Goal: Communication & Community: Answer question/provide support

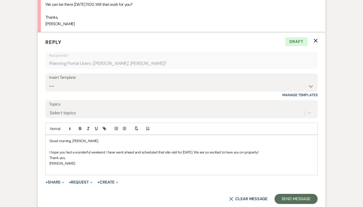
scroll to position [754, 0]
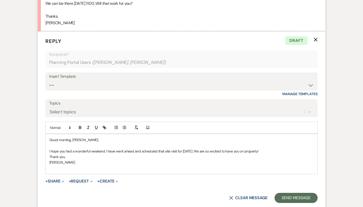
click at [107, 165] on p at bounding box center [181, 168] width 264 height 6
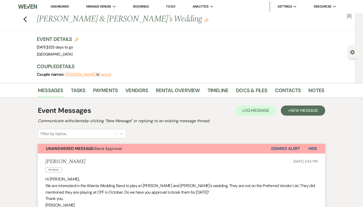
scroll to position [0, 0]
click at [289, 96] on link "Contacts" at bounding box center [288, 91] width 26 height 11
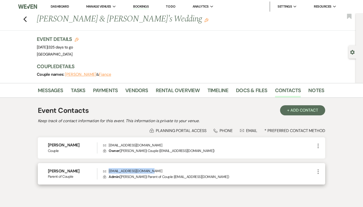
drag, startPoint x: 153, startPoint y: 170, endPoint x: 108, endPoint y: 170, distance: 44.9
click at [108, 170] on p "Envelope [EMAIL_ADDRESS][DOMAIN_NAME]" at bounding box center [209, 171] width 212 height 6
copy p "[EMAIL_ADDRESS][DOMAIN_NAME]"
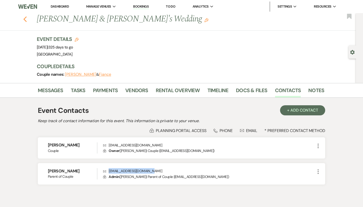
click at [23, 19] on icon "Previous" at bounding box center [25, 19] width 4 height 6
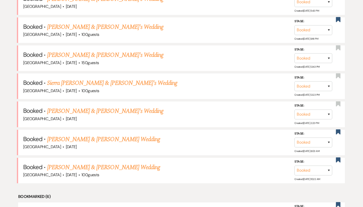
scroll to position [311, 0]
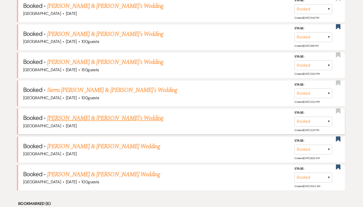
click at [105, 113] on link "[PERSON_NAME] & [PERSON_NAME]'s Wedding" at bounding box center [105, 117] width 116 height 9
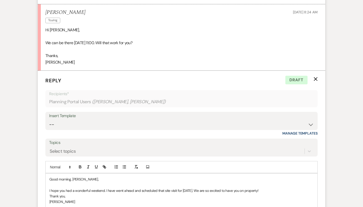
scroll to position [761, 0]
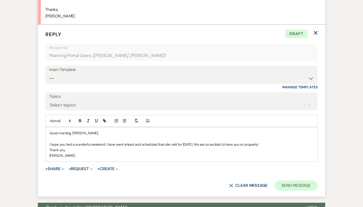
click at [300, 180] on button "Send Message" at bounding box center [295, 185] width 43 height 10
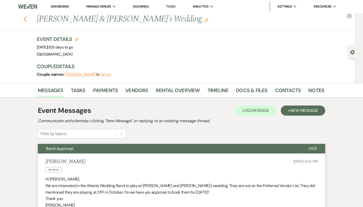
scroll to position [0, 0]
click at [25, 20] on use "button" at bounding box center [24, 19] width 3 height 6
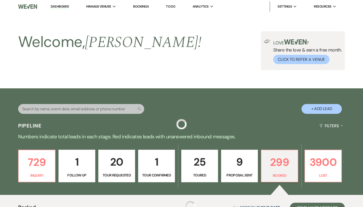
scroll to position [311, 0]
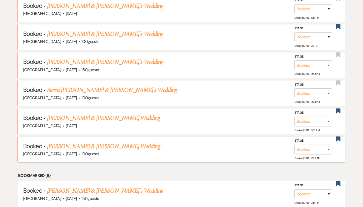
click at [93, 144] on link "[PERSON_NAME] & [PERSON_NAME] Wedding" at bounding box center [103, 146] width 113 height 9
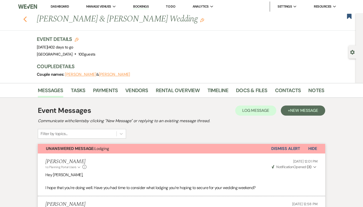
click at [24, 20] on use "button" at bounding box center [24, 19] width 3 height 6
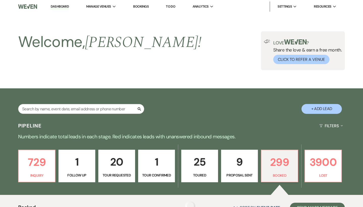
scroll to position [311, 0]
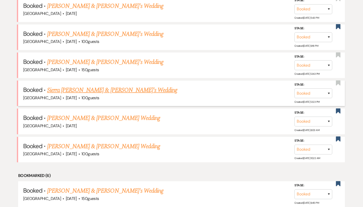
click at [72, 85] on link "Sierra [PERSON_NAME] & [PERSON_NAME]'s Wedding" at bounding box center [112, 89] width 130 height 9
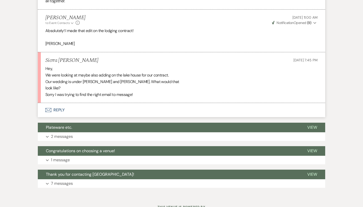
scroll to position [1269, 0]
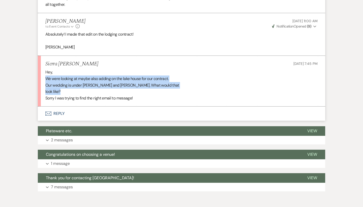
drag, startPoint x: 60, startPoint y: 80, endPoint x: 47, endPoint y: 67, distance: 18.7
click at [47, 69] on div "Hey, We were looking at maybe also adding on the lake house for our contract. O…" at bounding box center [181, 85] width 272 height 32
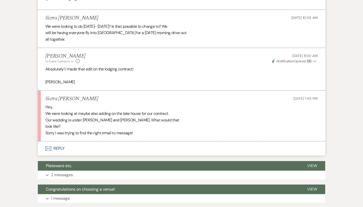
scroll to position [1233, 0]
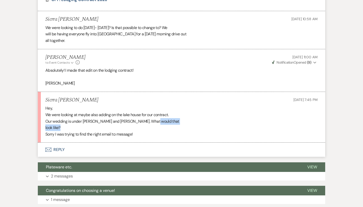
drag, startPoint x: 143, startPoint y: 112, endPoint x: 151, endPoint y: 117, distance: 8.7
click at [151, 117] on div "Hey, We were looking at maybe also adding on the lake house for our contract. O…" at bounding box center [181, 121] width 272 height 32
drag, startPoint x: 140, startPoint y: 113, endPoint x: 147, endPoint y: 120, distance: 9.4
click at [147, 120] on div "Hey, We were looking at maybe also adding on the lake house for our contract. O…" at bounding box center [181, 121] width 272 height 32
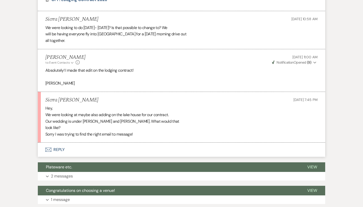
click at [147, 118] on div "Hey, We were looking at maybe also adding on the lake house for our contract. O…" at bounding box center [181, 121] width 272 height 32
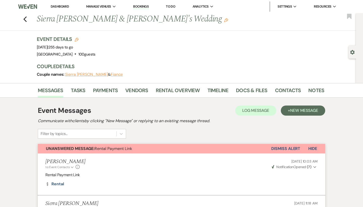
scroll to position [0, 0]
click at [25, 19] on icon "Previous" at bounding box center [25, 19] width 4 height 6
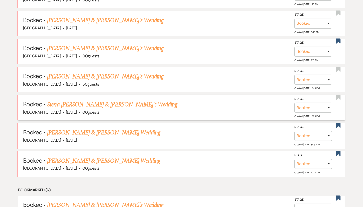
scroll to position [291, 0]
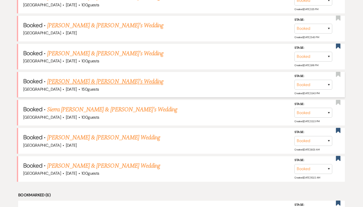
click at [93, 77] on link "[PERSON_NAME] & [PERSON_NAME]'s Wedding" at bounding box center [105, 81] width 116 height 9
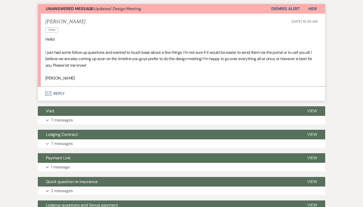
scroll to position [146, 0]
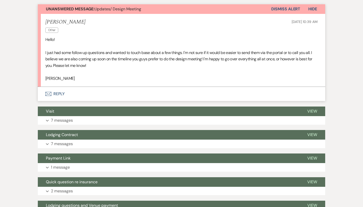
click at [60, 92] on button "Envelope Reply" at bounding box center [181, 94] width 287 height 14
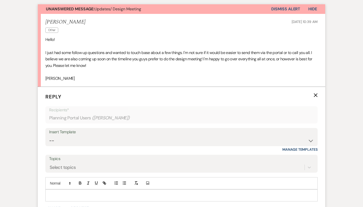
scroll to position [203, 0]
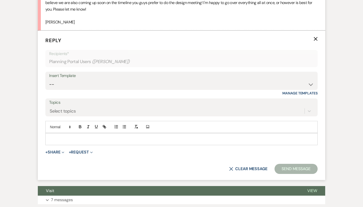
click at [79, 143] on form "Reply X Recipients* Planning Portal Users ( [PERSON_NAME] ) Insert Template -- …" at bounding box center [181, 104] width 287 height 149
click at [81, 137] on p at bounding box center [181, 139] width 264 height 6
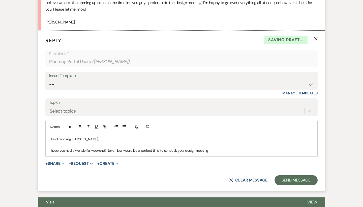
click at [171, 148] on p "I hope you had a wonderful weekend! November would be a perfect time to schduek…" at bounding box center [181, 150] width 264 height 6
click at [176, 147] on p "I hope you had a wonderful weekend! November would be a perfect time to schduek…" at bounding box center [181, 150] width 264 height 6
click at [171, 147] on p "I hope you had a wonderful weekend! November would be a perfect time to schcced…" at bounding box center [181, 150] width 264 height 6
click at [182, 149] on p "I hope you had a wonderful weekend! November would be a perfect time to schcced…" at bounding box center [181, 150] width 264 height 6
click at [231, 147] on p "I hope you had a wonderful weekend! November would be a perfect time to schedul…" at bounding box center [181, 150] width 264 height 6
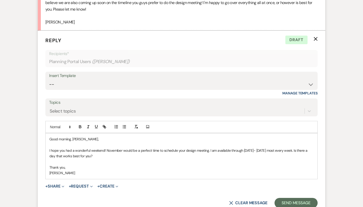
scroll to position [218, 0]
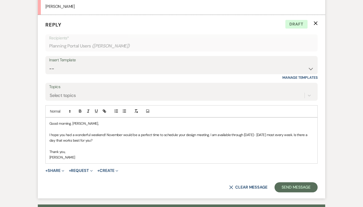
click at [101, 140] on p "I hope you had a wonderful weekend! November would be a perfect time to schedul…" at bounding box center [181, 137] width 264 height 11
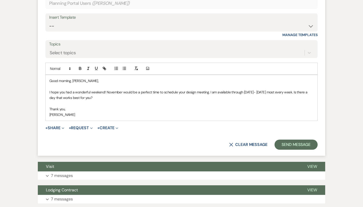
scroll to position [269, 0]
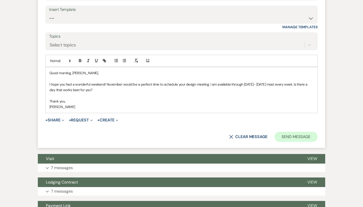
click at [300, 133] on button "Send Message" at bounding box center [295, 137] width 43 height 10
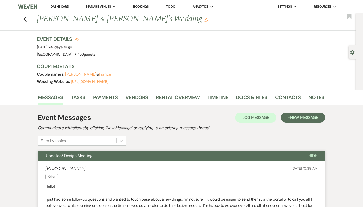
scroll to position [0, 0]
click at [26, 20] on icon "Previous" at bounding box center [25, 19] width 4 height 6
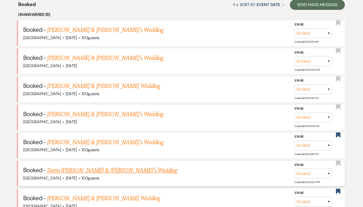
scroll to position [197, 0]
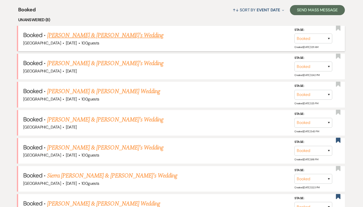
click at [78, 34] on link "[PERSON_NAME] & [PERSON_NAME]'s Wedding" at bounding box center [105, 35] width 116 height 9
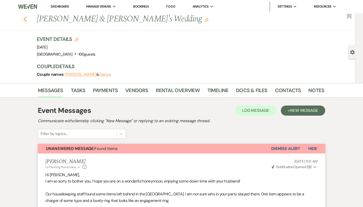
click at [24, 18] on icon "Previous" at bounding box center [25, 19] width 4 height 6
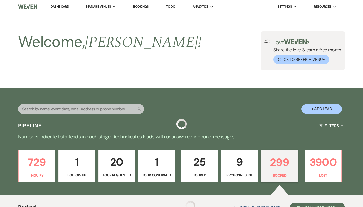
scroll to position [197, 0]
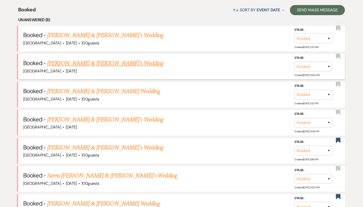
click at [80, 62] on link "[PERSON_NAME] & [PERSON_NAME]'s Wedding" at bounding box center [105, 63] width 116 height 9
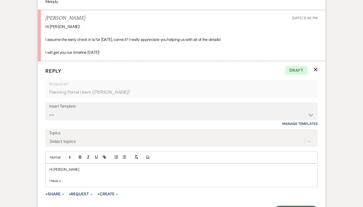
scroll to position [990, 0]
drag, startPoint x: 74, startPoint y: 165, endPoint x: 49, endPoint y: 157, distance: 25.8
click at [49, 163] on div "Hi [PERSON_NAME], I have c" at bounding box center [182, 174] width 272 height 23
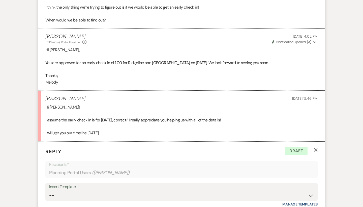
scroll to position [898, 0]
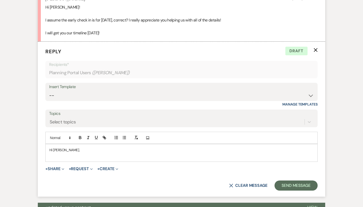
scroll to position [1009, 0]
click at [79, 153] on p at bounding box center [181, 156] width 264 height 6
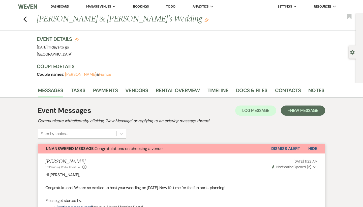
scroll to position [0, 0]
click at [237, 91] on link "Docs & Files" at bounding box center [251, 91] width 31 height 11
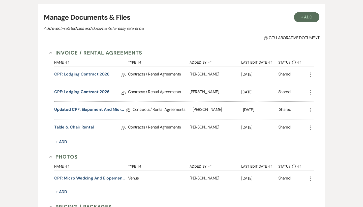
scroll to position [100, 0]
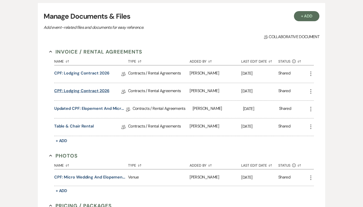
click at [95, 88] on link "CPF: Lodging Contract 2026" at bounding box center [81, 92] width 55 height 8
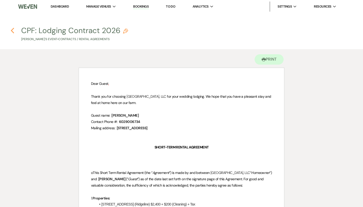
click at [11, 30] on use "button" at bounding box center [12, 31] width 3 height 6
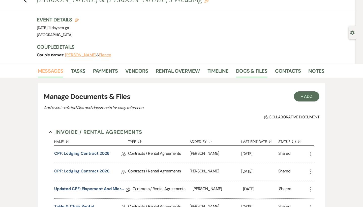
click at [52, 73] on link "Messages" at bounding box center [50, 72] width 25 height 11
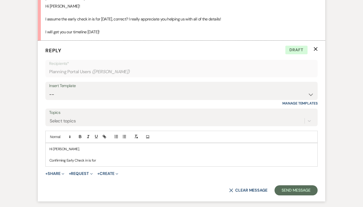
scroll to position [1028, 0]
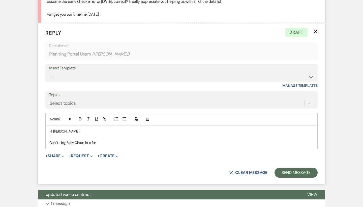
click at [131, 140] on p "Confirming Early Check in is for" at bounding box center [181, 143] width 264 height 6
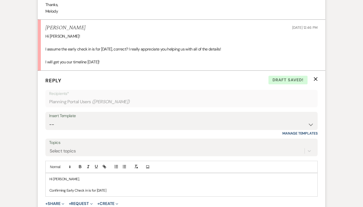
scroll to position [1015, 0]
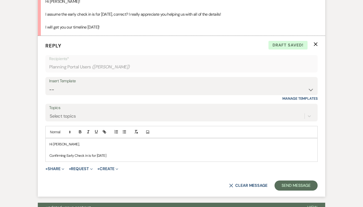
drag, startPoint x: 141, startPoint y: 139, endPoint x: 125, endPoint y: 139, distance: 16.4
click at [125, 152] on p "Confirming Early Check in is for [DATE]" at bounding box center [181, 155] width 264 height 6
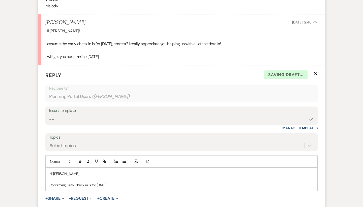
scroll to position [979, 0]
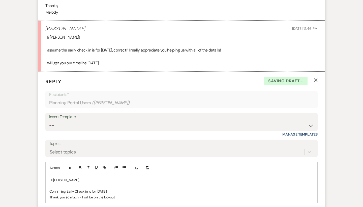
click at [110, 194] on p "Thank you so much - I will be on the lookout" at bounding box center [181, 197] width 264 height 6
click at [125, 194] on p "Thank you so much - I will be on the look out" at bounding box center [181, 197] width 264 height 6
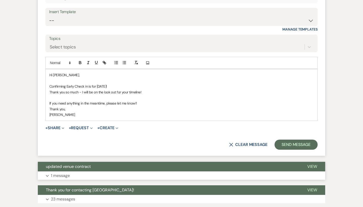
scroll to position [1092, 0]
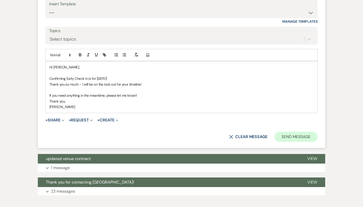
click at [290, 132] on button "Send Message" at bounding box center [295, 137] width 43 height 10
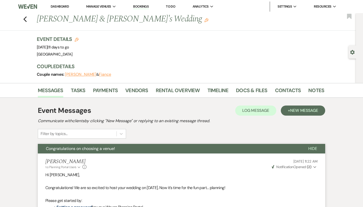
scroll to position [0, 0]
click at [25, 17] on use "button" at bounding box center [24, 19] width 3 height 6
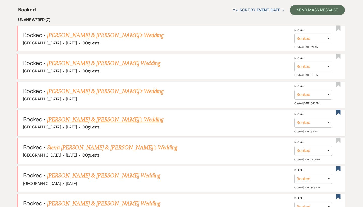
scroll to position [201, 0]
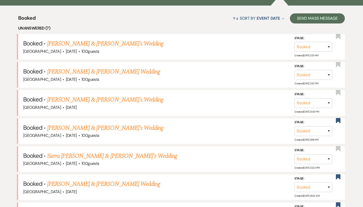
scroll to position [182, 0]
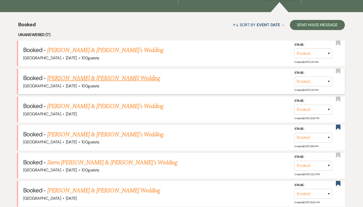
click at [83, 76] on link "[PERSON_NAME] & [PERSON_NAME] Wedding" at bounding box center [103, 78] width 113 height 9
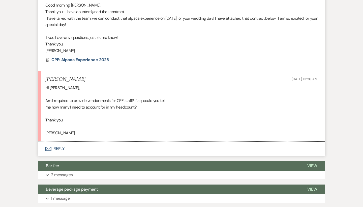
scroll to position [1072, 0]
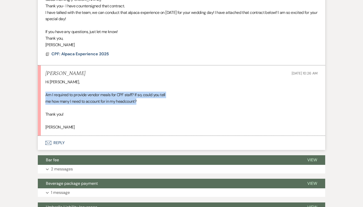
drag, startPoint x: 149, startPoint y: 75, endPoint x: 40, endPoint y: 69, distance: 109.5
click at [40, 69] on li "Haley Byers Sep 16, 2025, 10:26 AM Hi Brooke, Am I required to provide vendor m…" at bounding box center [181, 100] width 287 height 70
drag, startPoint x: 40, startPoint y: 69, endPoint x: 107, endPoint y: 85, distance: 68.8
click at [107, 85] on li "Haley Byers Sep 16, 2025, 10:26 AM Hi Brooke, Am I required to provide vendor m…" at bounding box center [181, 100] width 287 height 70
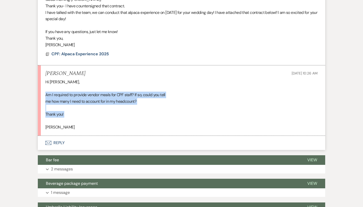
click at [107, 85] on div "Hi Brooke, Am I required to provide vendor meals for CPF staff? If so, could yo…" at bounding box center [181, 105] width 272 height 52
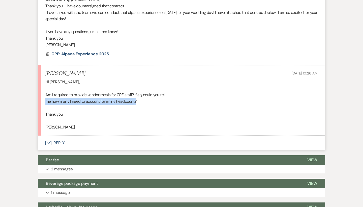
drag, startPoint x: 137, startPoint y: 74, endPoint x: 45, endPoint y: 74, distance: 92.0
click at [45, 79] on div "Hi Brooke, Am I required to provide vendor meals for CPF staff? If so, could yo…" at bounding box center [181, 105] width 272 height 52
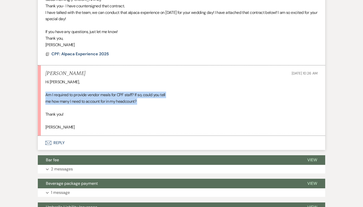
drag, startPoint x: 183, startPoint y: 78, endPoint x: 45, endPoint y: 66, distance: 138.9
click at [45, 66] on li "Haley Byers Sep 16, 2025, 10:26 AM Hi Brooke, Am I required to provide vendor m…" at bounding box center [181, 100] width 287 height 70
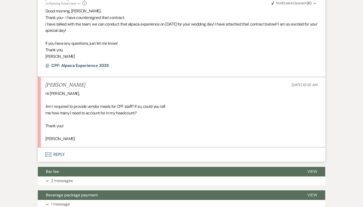
scroll to position [1060, 0]
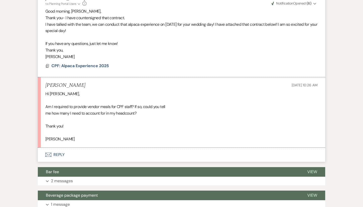
click at [55, 147] on button "Envelope Reply" at bounding box center [181, 154] width 287 height 14
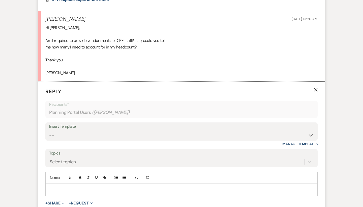
scroll to position [1128, 0]
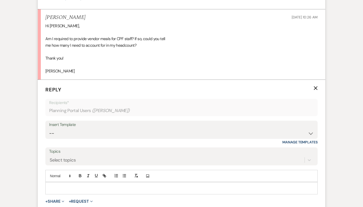
click at [86, 185] on p at bounding box center [181, 188] width 264 height 6
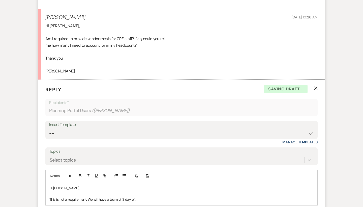
click at [124, 196] on p "This is not a requirement. We will have a team of 3 day of." at bounding box center [181, 199] width 264 height 6
click at [142, 196] on p "This is not a requirement. We will have a team of 3 day of." at bounding box center [181, 199] width 264 height 6
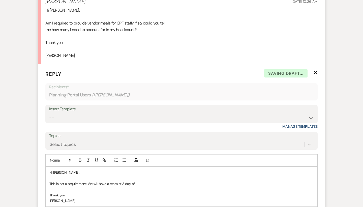
scroll to position [1171, 0]
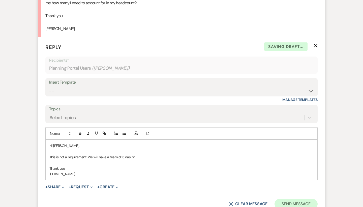
click at [290, 199] on button "Send Message" at bounding box center [295, 204] width 43 height 10
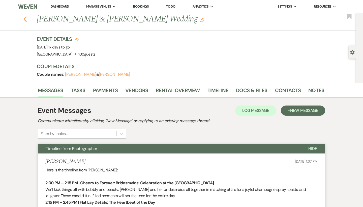
scroll to position [0, 0]
click at [26, 19] on icon "Previous" at bounding box center [25, 19] width 4 height 6
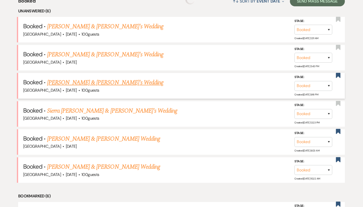
scroll to position [213, 0]
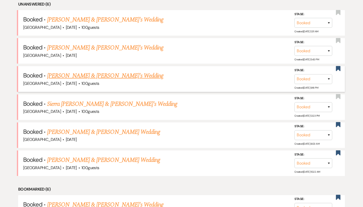
click at [80, 77] on link "[PERSON_NAME] & [PERSON_NAME]'s Wedding" at bounding box center [105, 75] width 116 height 9
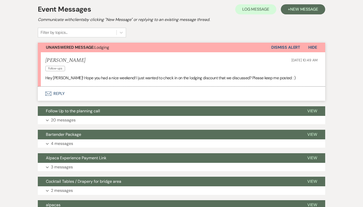
scroll to position [109, 0]
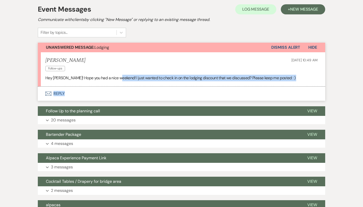
drag, startPoint x: 118, startPoint y: 77, endPoint x: 242, endPoint y: 92, distance: 124.9
click at [242, 92] on div "Unanswered Message: Lodging Dismiss Alert Hide Ellen Wilson Follow-ups Sep 15, …" at bounding box center [181, 72] width 287 height 58
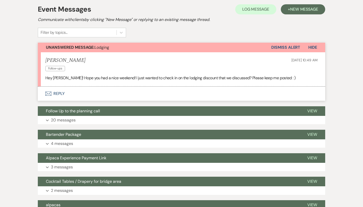
click at [245, 79] on p "Hey Brooke! Hope you had a nice weekend! I just wanted to check in on the lodgi…" at bounding box center [181, 78] width 272 height 7
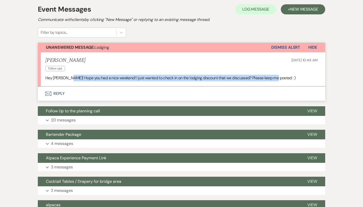
drag, startPoint x: 278, startPoint y: 77, endPoint x: 68, endPoint y: 79, distance: 210.2
click at [68, 79] on p "Hey Brooke! Hope you had a nice weekend! I just wanted to check in on the lodgi…" at bounding box center [181, 78] width 272 height 7
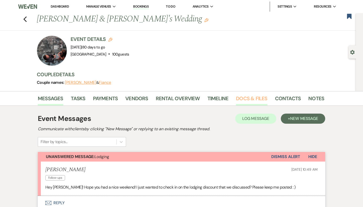
scroll to position [0, 0]
click at [248, 96] on link "Docs & Files" at bounding box center [251, 99] width 31 height 11
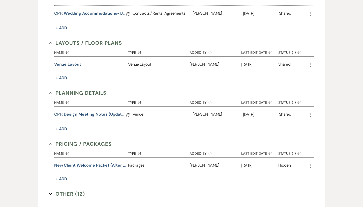
scroll to position [201, 0]
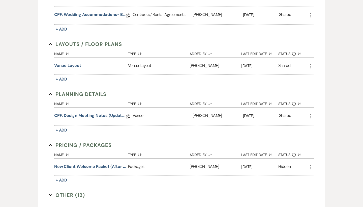
click at [66, 194] on button "Other (12) Expand" at bounding box center [67, 195] width 36 height 8
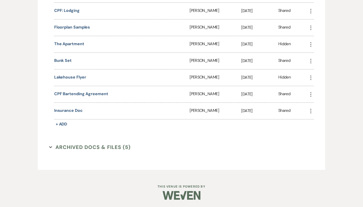
click at [75, 145] on button "Archived Docs & Files (5) Expand" at bounding box center [89, 147] width 81 height 8
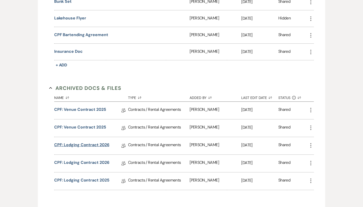
scroll to position [581, 0]
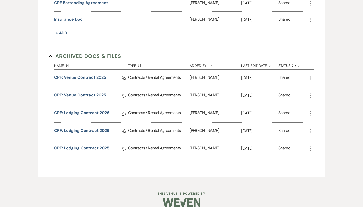
click at [83, 147] on link "CPF: Lodging Contract 2025" at bounding box center [81, 149] width 55 height 8
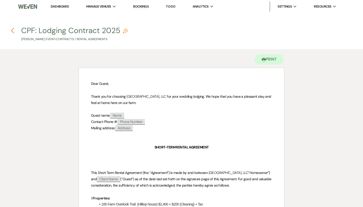
click at [14, 29] on icon "Previous" at bounding box center [13, 30] width 4 height 6
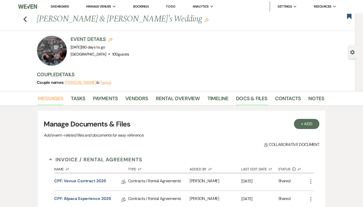
click at [56, 100] on link "Messages" at bounding box center [50, 99] width 25 height 11
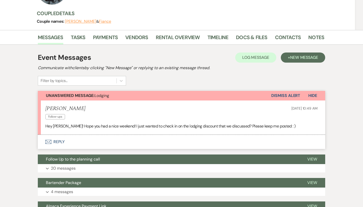
scroll to position [62, 0]
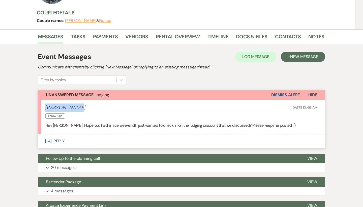
drag, startPoint x: 77, startPoint y: 106, endPoint x: 42, endPoint y: 105, distance: 35.0
click at [42, 105] on li "Ellen Wilson Follow-ups Sep 15, 2025, 10:49 AM Hey Brooke! Hope you had a nice …" at bounding box center [181, 117] width 287 height 34
click at [51, 142] on button "Envelope Reply" at bounding box center [181, 141] width 287 height 14
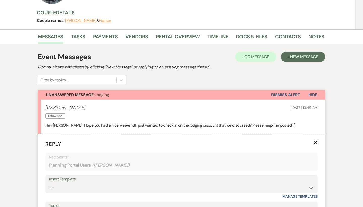
scroll to position [166, 0]
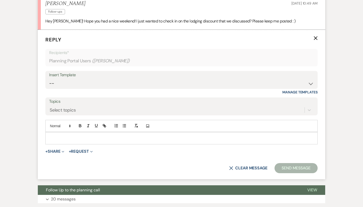
click at [60, 137] on p at bounding box center [181, 138] width 264 height 6
click at [88, 133] on div at bounding box center [182, 138] width 272 height 12
click at [88, 136] on p at bounding box center [181, 138] width 264 height 6
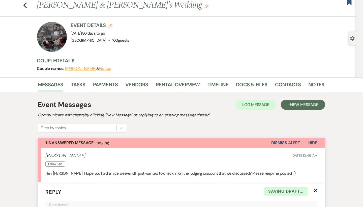
scroll to position [8, 0]
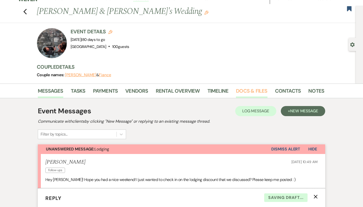
click at [249, 89] on link "Docs & Files" at bounding box center [251, 92] width 31 height 11
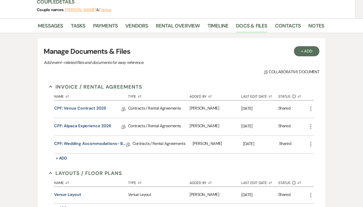
scroll to position [73, 0]
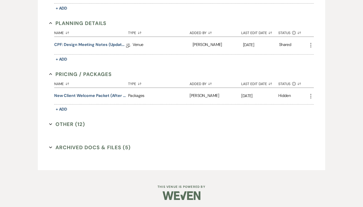
click at [89, 147] on button "Archived Docs & Files (5) Expand" at bounding box center [89, 147] width 81 height 8
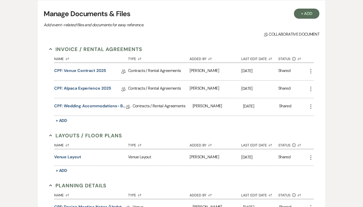
scroll to position [81, 0]
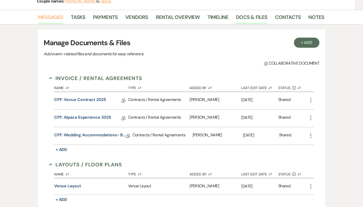
click at [55, 13] on link "Messages" at bounding box center [50, 18] width 25 height 11
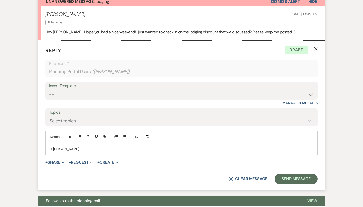
scroll to position [166, 0]
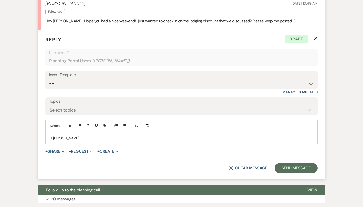
click at [82, 139] on p "Hi Ellen," at bounding box center [181, 138] width 264 height 6
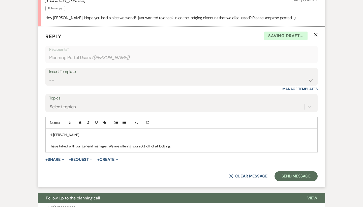
scroll to position [170, 0]
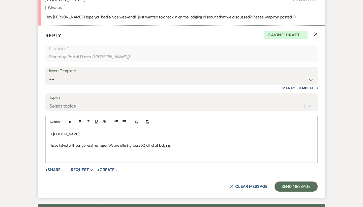
click at [179, 145] on p "I have talked with our general manager. We are offering you 20% off of all lodg…" at bounding box center [181, 145] width 264 height 6
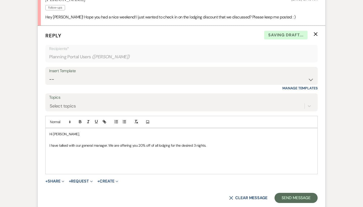
click at [147, 165] on p at bounding box center [181, 168] width 264 height 6
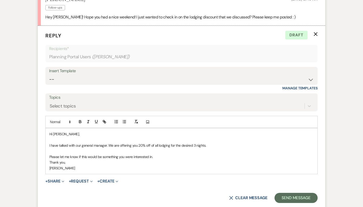
click at [168, 156] on p "Please let me know if this would be something you were interested in." at bounding box center [181, 157] width 264 height 6
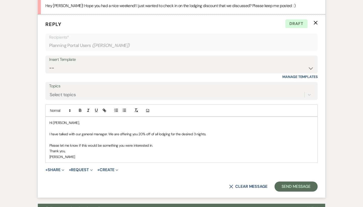
scroll to position [187, 0]
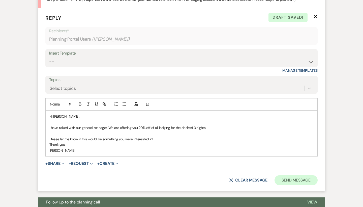
click at [293, 175] on button "Send Message" at bounding box center [295, 180] width 43 height 10
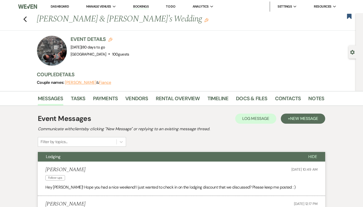
scroll to position [0, 0]
click at [25, 19] on icon "Previous" at bounding box center [25, 19] width 4 height 6
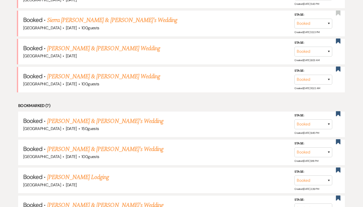
scroll to position [274, 0]
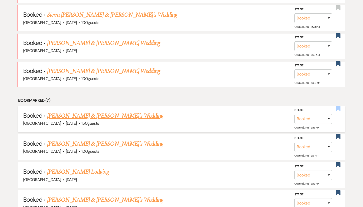
click at [340, 106] on use "button" at bounding box center [338, 108] width 5 height 5
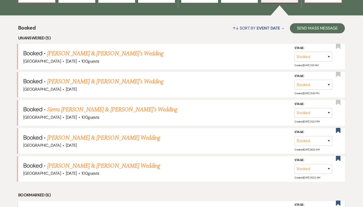
scroll to position [179, 0]
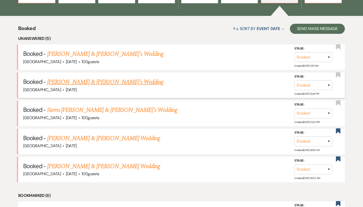
click at [103, 81] on link "[PERSON_NAME] & [PERSON_NAME]'s Wedding" at bounding box center [105, 81] width 116 height 9
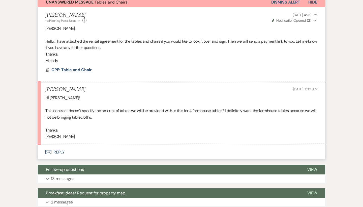
scroll to position [146, 0]
click at [79, 69] on span "CPF: Table and Chair" at bounding box center [71, 69] width 40 height 5
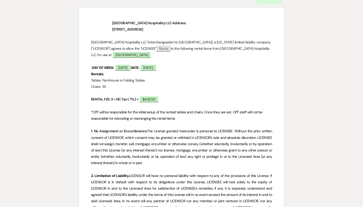
scroll to position [56, 0]
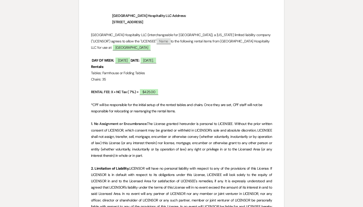
click at [102, 72] on p "Tables: Farmhouse or Folding Tables" at bounding box center [181, 73] width 181 height 6
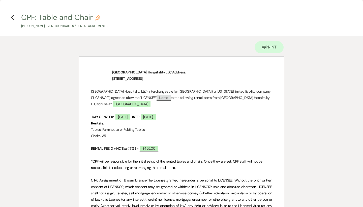
scroll to position [0, 0]
click at [10, 17] on h4 "Previous CPF: Table and Chair Pencil RaeAnna Sholar's Event • Contracts / Renta…" at bounding box center [181, 20] width 363 height 16
click at [13, 17] on icon "Previous" at bounding box center [13, 17] width 4 height 6
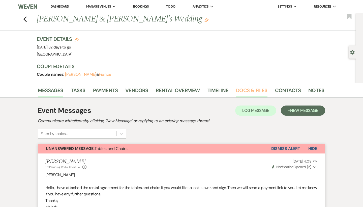
click at [252, 90] on link "Docs & Files" at bounding box center [251, 91] width 31 height 11
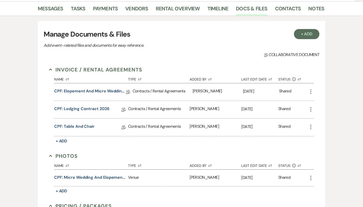
scroll to position [90, 0]
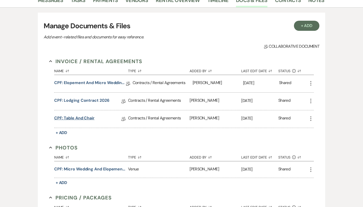
click at [81, 117] on link "CPF: Table and Chair" at bounding box center [74, 119] width 40 height 8
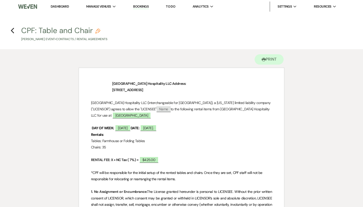
scroll to position [8, 0]
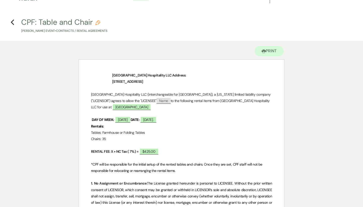
drag, startPoint x: 102, startPoint y: 132, endPoint x: 148, endPoint y: 134, distance: 46.4
click at [148, 134] on p "Tables: Farmhouse or Folding Tables" at bounding box center [181, 132] width 181 height 6
click at [12, 21] on use "button" at bounding box center [12, 22] width 3 height 6
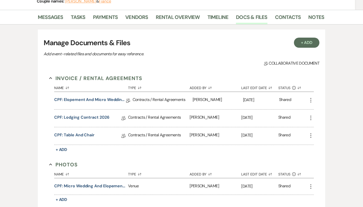
scroll to position [38, 0]
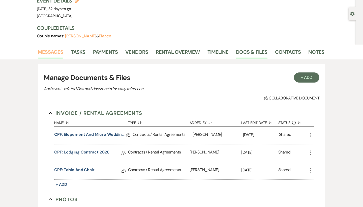
click at [41, 56] on link "Messages" at bounding box center [50, 53] width 25 height 11
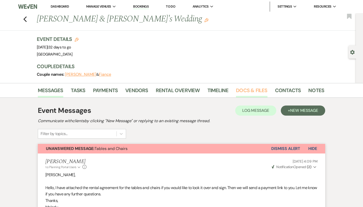
click at [260, 90] on link "Docs & Files" at bounding box center [251, 91] width 31 height 11
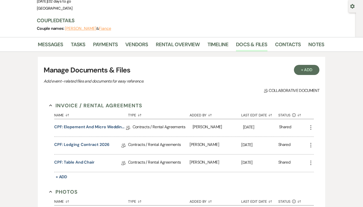
scroll to position [47, 0]
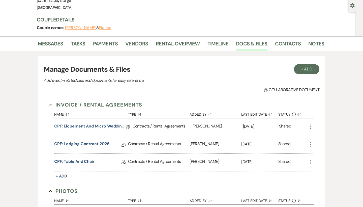
click at [312, 161] on icon "More" at bounding box center [311, 162] width 6 height 6
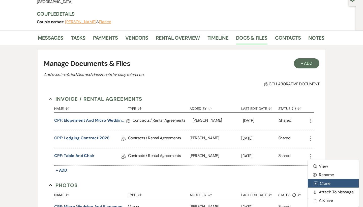
scroll to position [55, 0]
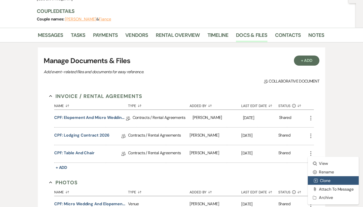
click at [322, 179] on button "Duplicate Clone" at bounding box center [333, 180] width 51 height 9
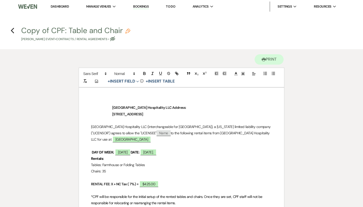
click at [142, 136] on p "Lake Glenville Hospitality LLC (interchangeable for Chimney Pond Farm), a North…" at bounding box center [181, 132] width 181 height 19
click at [132, 140] on p "Lake Glenville Hospitality LLC (interchangeable for Chimney Pond Farm), a North…" at bounding box center [181, 132] width 181 height 19
click at [12, 32] on use "button" at bounding box center [12, 31] width 3 height 6
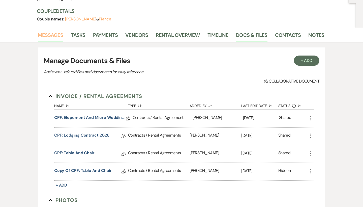
click at [49, 37] on link "Messages" at bounding box center [50, 36] width 25 height 11
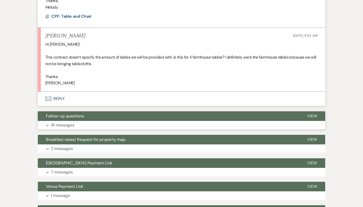
click at [77, 116] on button "Follow-up questions" at bounding box center [168, 116] width 261 height 10
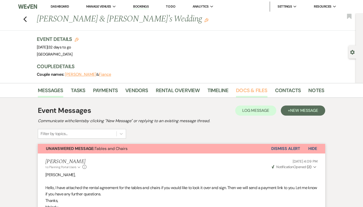
click at [253, 91] on link "Docs & Files" at bounding box center [251, 91] width 31 height 11
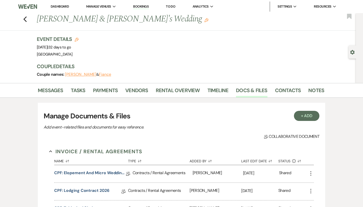
scroll to position [55, 0]
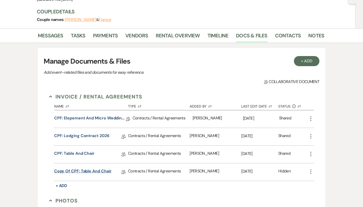
click at [102, 170] on link "Copy of CPF: Table and Chair" at bounding box center [82, 172] width 57 height 8
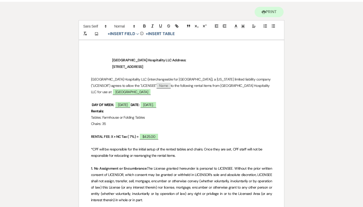
scroll to position [48, 0]
drag, startPoint x: 149, startPoint y: 116, endPoint x: 125, endPoint y: 116, distance: 24.2
click at [125, 116] on p "Tables: Farmhouse or Folding Tables" at bounding box center [181, 117] width 181 height 6
click at [102, 116] on p "Tables: Farmhouse" at bounding box center [181, 117] width 181 height 6
click at [135, 114] on p "Tables: 4 Farmhouse" at bounding box center [181, 117] width 181 height 6
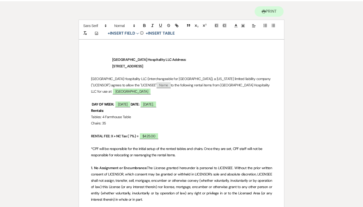
click at [206, 90] on p "Lake Glenville Hospitality LLC (interchangeable for Chimney Pond Farm), a North…" at bounding box center [181, 85] width 181 height 19
click at [204, 88] on p "Lake Glenville Hospitality LLC (interchangeable for Chimney Pond Farm), a North…" at bounding box center [181, 85] width 181 height 19
click at [131, 90] on p "Lake Glenville Hospitality LLC (interchangeable for Chimney Pond Farm), a North…" at bounding box center [181, 85] width 181 height 19
click at [142, 92] on p "Lake Glenville Hospitality LLC (interchangeable for Chimney Pond Farm), a North…" at bounding box center [181, 85] width 181 height 19
click at [136, 91] on p "Lake Glenville Hospitality LLC (interchangeable for Chimney Pond Farm), a North…" at bounding box center [181, 85] width 181 height 19
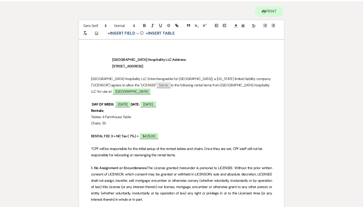
click at [136, 91] on p "Lake Glenville Hospitality LLC (interchangeable for Chimney Pond Farm), a North…" at bounding box center [181, 85] width 181 height 19
click at [130, 90] on p "Lake Glenville Hospitality LLC (interchangeable for Chimney Pond Farm), a North…" at bounding box center [181, 85] width 181 height 19
click at [134, 91] on p "Lake Glenville Hospitality LLC (interchangeable for Chimney Pond Farm), a North…" at bounding box center [181, 85] width 181 height 19
click at [212, 95] on p at bounding box center [181, 98] width 181 height 6
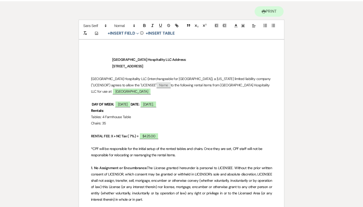
click at [150, 92] on p "Lake Glenville Hospitality LLC (interchangeable for Chimney Pond Farm), a North…" at bounding box center [181, 85] width 181 height 19
click at [153, 92] on p "Lake Glenville Hospitality LLC (interchangeable for Chimney Pond Farm), a North…" at bounding box center [181, 85] width 181 height 19
click at [240, 85] on p "Lake Glenville Hospitality LLC (interchangeable for Chimney Pond Farm), a North…" at bounding box center [181, 85] width 181 height 19
click at [182, 91] on p "Lake Glenville Hospitality LLC (interchangeable for Chimney Pond Farm), a North…" at bounding box center [181, 85] width 181 height 19
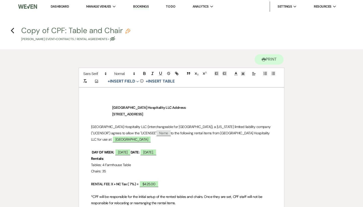
scroll to position [0, 0]
click at [136, 139] on p "Lake Glenville Hospitality LLC (interchangeable for Chimney Pond Farm), a North…" at bounding box center [181, 132] width 181 height 19
click at [115, 39] on use "button" at bounding box center [112, 38] width 5 height 5
select select "10"
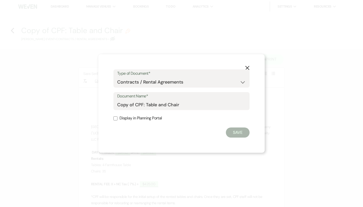
click at [152, 119] on label "Display in Planning Portal" at bounding box center [181, 117] width 136 height 7
click at [117, 119] on input "Display in Planning Portal" at bounding box center [115, 118] width 4 height 4
checkbox input "true"
drag, startPoint x: 144, startPoint y: 105, endPoint x: 113, endPoint y: 103, distance: 30.6
click at [113, 103] on div "X Type of Document* Special Event Insurance Vendor Certificate of Insurance Con…" at bounding box center [181, 103] width 166 height 99
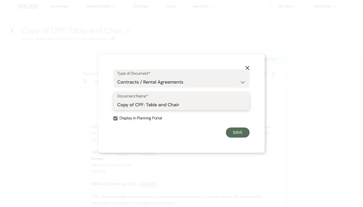
click at [147, 106] on input "Copy of CPF: Table and Chair" at bounding box center [181, 105] width 129 height 10
drag, startPoint x: 145, startPoint y: 106, endPoint x: 110, endPoint y: 106, distance: 34.8
click at [110, 106] on div "X Type of Document* Special Event Insurance Vendor Certificate of Insurance Con…" at bounding box center [181, 103] width 166 height 99
click at [163, 100] on input "Table and Chair" at bounding box center [181, 105] width 129 height 10
click at [163, 105] on input "Table and Chair" at bounding box center [181, 105] width 129 height 10
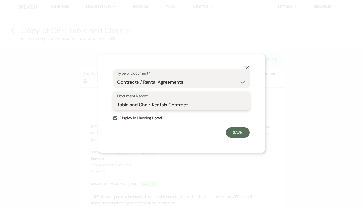
type input "Table and Chair Rentals Contract"
drag, startPoint x: 214, startPoint y: 114, endPoint x: 241, endPoint y: 133, distance: 33.1
click at [241, 133] on button "Save" at bounding box center [238, 132] width 24 height 10
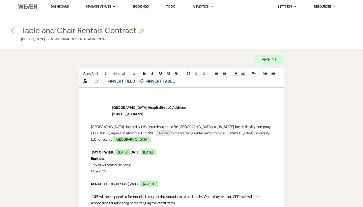
click at [12, 30] on icon "Previous" at bounding box center [13, 30] width 4 height 6
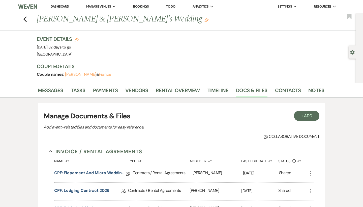
scroll to position [55, 0]
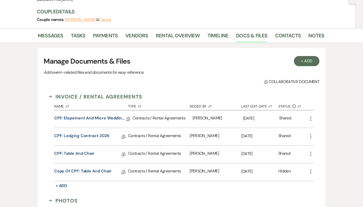
click at [310, 153] on icon "More" at bounding box center [311, 154] width 6 height 6
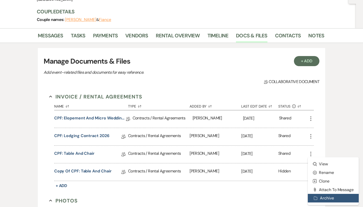
click at [323, 198] on button "Archive Archive" at bounding box center [333, 198] width 51 height 9
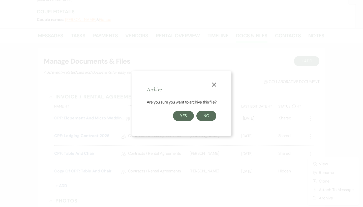
click at [184, 114] on button "Yes" at bounding box center [183, 116] width 21 height 10
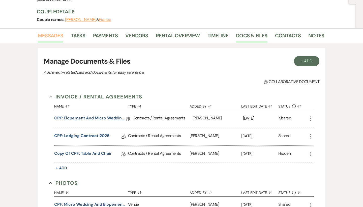
click at [45, 37] on link "Messages" at bounding box center [50, 37] width 25 height 11
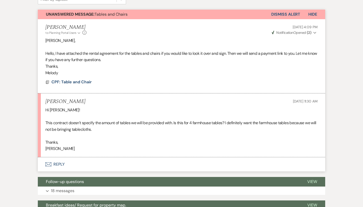
click at [61, 163] on button "Envelope Reply" at bounding box center [181, 164] width 287 height 14
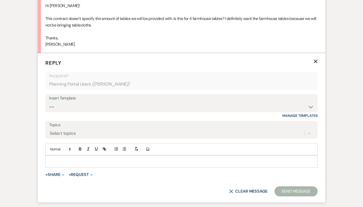
scroll to position [260, 0]
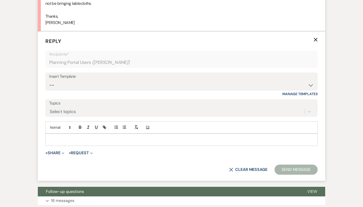
click at [88, 137] on p at bounding box center [181, 140] width 264 height 6
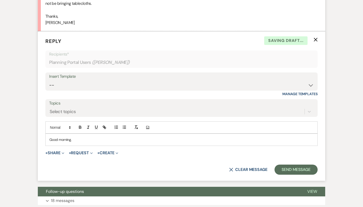
scroll to position [255, 0]
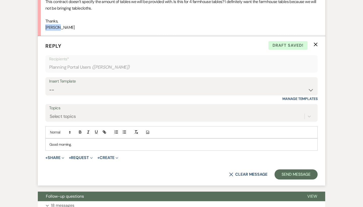
drag, startPoint x: 67, startPoint y: 24, endPoint x: 39, endPoint y: 24, distance: 28.2
click at [39, 24] on li "RaeAnna Sholar Sep 16, 2025, 11:30 AM Hi Melody! This contract doesn’t specify …" at bounding box center [181, 4] width 287 height 64
copy p "RaeAnna"
click at [81, 142] on p "Good morning," at bounding box center [181, 144] width 264 height 6
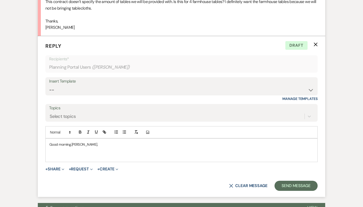
click at [88, 143] on p "Good morning, RaeAnna," at bounding box center [181, 144] width 264 height 6
click at [76, 147] on p at bounding box center [181, 150] width 264 height 6
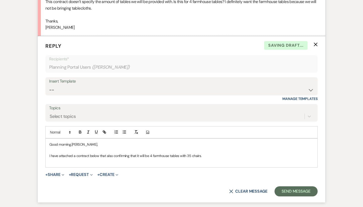
click at [71, 160] on p at bounding box center [181, 162] width 264 height 6
click at [238, 153] on p "I have attached a contract below that also confirming that it will be 4 farmhou…" at bounding box center [181, 156] width 264 height 6
click at [54, 159] on p at bounding box center [181, 162] width 264 height 6
click at [214, 153] on p "I have attached a contract below that also confirming that it will be 4 farmhou…" at bounding box center [181, 156] width 264 height 6
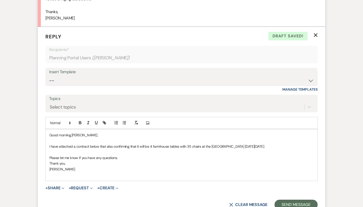
scroll to position [266, 0]
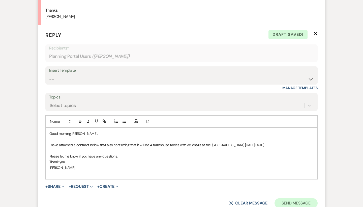
click at [287, 199] on button "Send Message" at bounding box center [295, 203] width 43 height 10
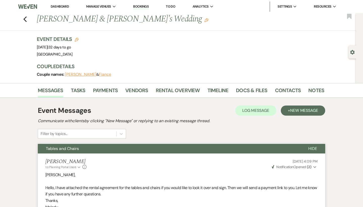
scroll to position [0, 0]
click at [25, 19] on icon "Previous" at bounding box center [25, 19] width 4 height 6
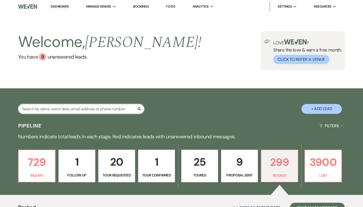
click at [80, 107] on input "text" at bounding box center [81, 109] width 126 height 10
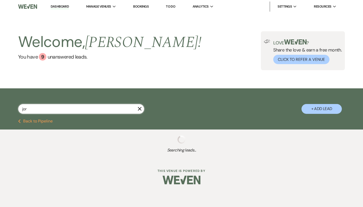
type input "jord"
select select "6"
select select "8"
select select "5"
select select "8"
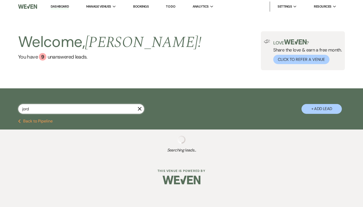
select select "5"
select select "8"
select select "5"
select select "8"
select select "5"
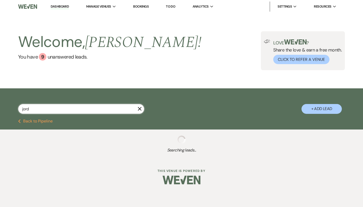
select select "8"
select select "5"
select select "8"
select select "4"
select select "8"
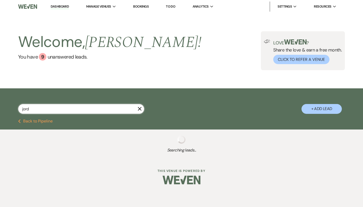
select select "5"
select select "8"
select select "5"
select select "8"
select select "5"
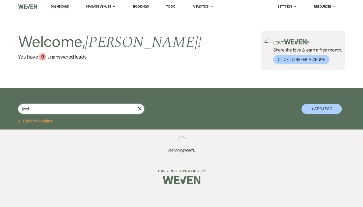
select select "8"
select select "5"
select select "8"
select select "5"
select select "8"
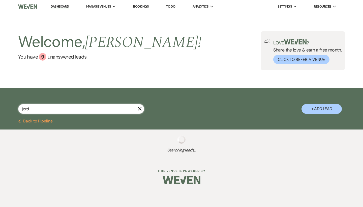
select select "5"
select select "8"
select select "5"
select select "8"
select select "3"
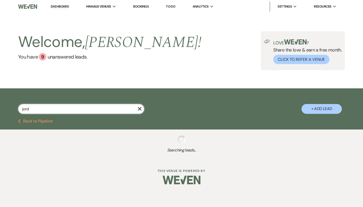
select select "8"
select select "4"
select select "8"
select select "5"
select select "8"
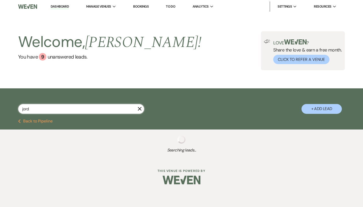
select select "1"
select select "8"
select select "5"
select select "8"
select select "5"
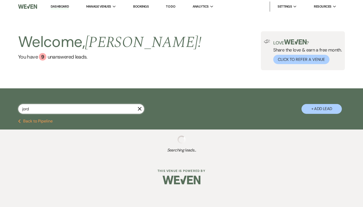
select select "8"
select select "5"
select select "8"
select select "5"
select select "8"
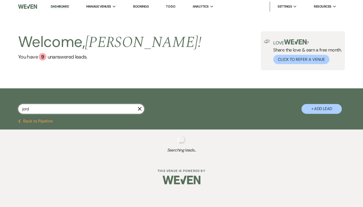
select select "5"
select select "8"
select select "5"
select select "8"
select select "5"
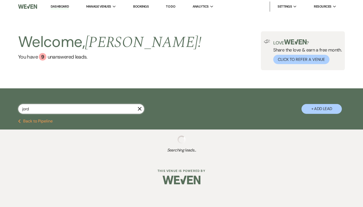
select select "8"
select select "5"
select select "8"
select select "5"
select select "8"
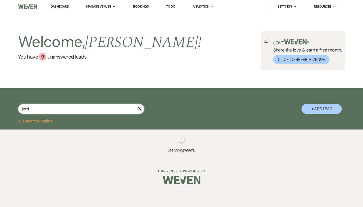
select select "8"
select select "5"
select select "8"
select select "5"
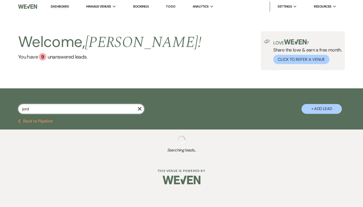
select select "8"
select select "5"
select select "8"
select select "5"
select select "8"
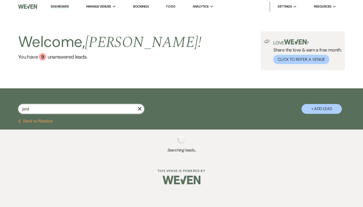
select select "5"
select select "8"
select select "5"
select select "8"
select select "5"
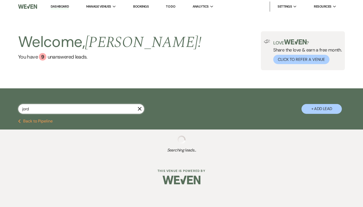
select select "8"
select select "5"
select select "8"
select select "5"
select select "8"
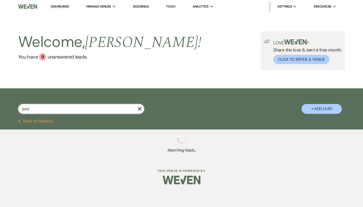
select select "5"
select select "8"
select select "5"
select select "8"
select select "5"
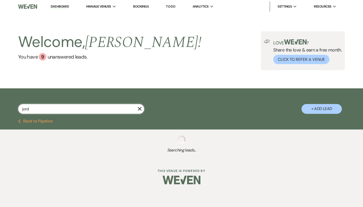
select select "8"
select select "5"
select select "8"
select select "5"
select select "8"
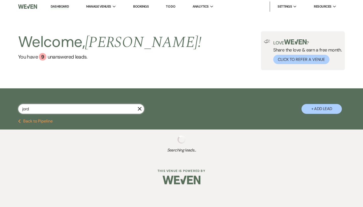
select select "5"
select select "8"
select select "5"
select select "8"
select select "5"
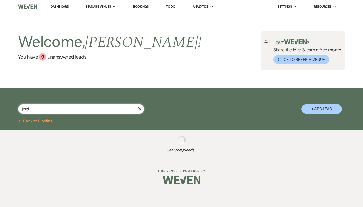
select select "8"
select select "5"
select select "8"
select select "5"
select select "8"
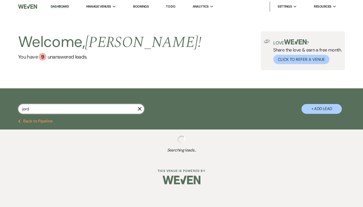
select select "6"
select select "8"
select select "5"
select select "8"
select select "6"
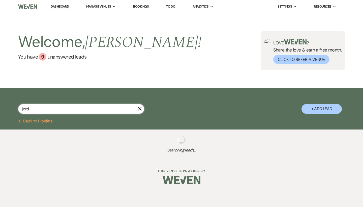
select select "8"
select select "5"
select select "8"
select select "5"
select select "8"
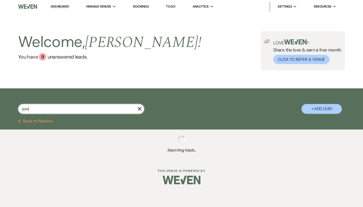
select select "5"
select select "8"
select select "5"
select select "8"
select select "5"
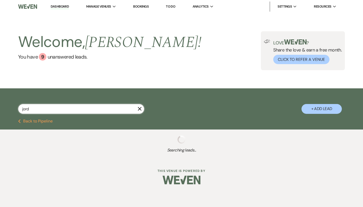
select select "8"
select select "6"
select select "8"
select select "5"
select select "8"
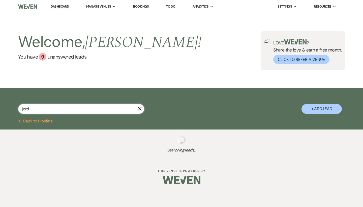
select select "5"
select select "8"
select select "5"
select select "8"
select select "4"
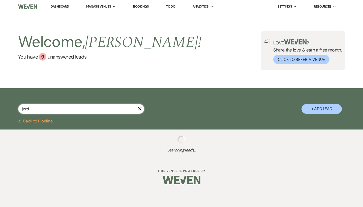
select select "8"
select select "5"
select select "8"
select select "6"
select select "8"
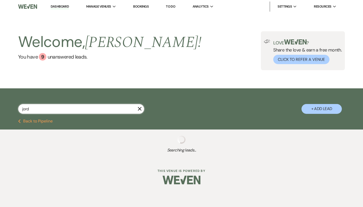
select select "5"
select select "8"
select select "5"
select select "8"
select select "5"
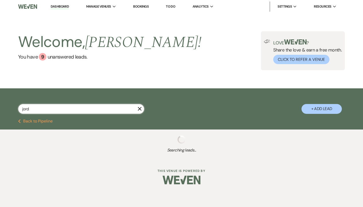
select select "8"
select select "5"
select select "8"
select select "5"
select select "8"
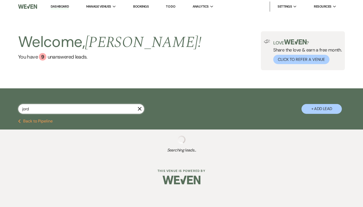
select select "5"
select select "8"
select select "5"
select select "8"
select select "5"
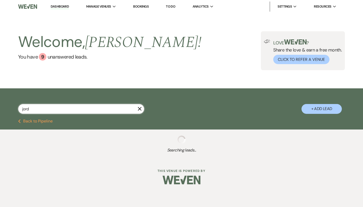
select select "8"
select select "5"
select select "8"
select select "5"
select select "8"
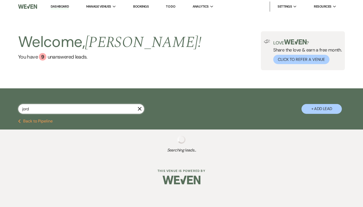
select select "5"
select select "8"
select select "5"
select select "8"
select select "5"
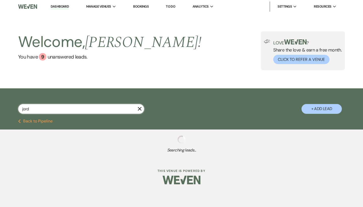
select select "8"
select select "5"
select select "8"
select select "5"
select select "8"
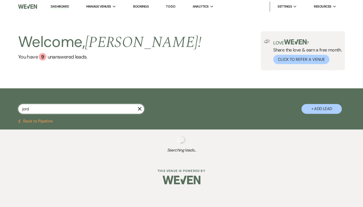
select select "5"
select select "8"
select select "5"
select select "8"
select select "5"
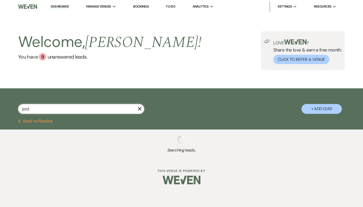
select select "8"
select select "5"
select select "8"
select select "5"
select select "8"
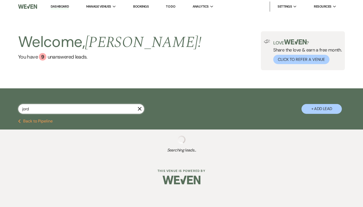
select select "5"
select select "8"
select select "5"
select select "8"
select select "5"
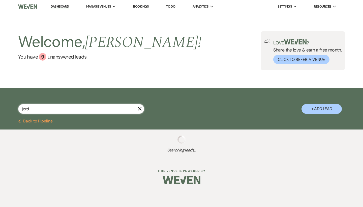
select select "8"
select select "5"
select select "8"
select select "5"
select select "8"
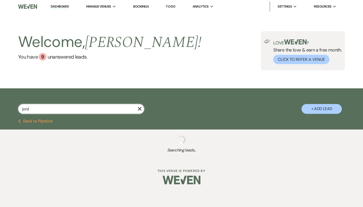
select select "5"
select select "8"
select select "5"
select select "8"
select select "5"
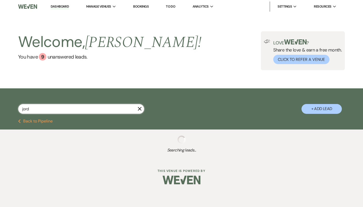
select select "8"
select select "5"
select select "8"
select select "5"
select select "8"
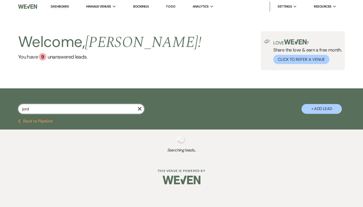
select select "5"
select select "8"
select select "5"
select select "8"
select select "5"
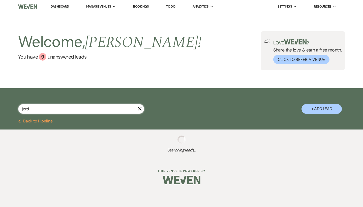
select select "8"
select select "5"
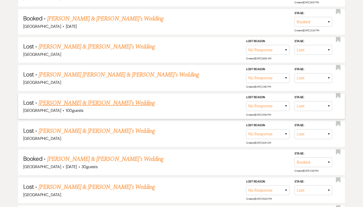
scroll to position [168, 0]
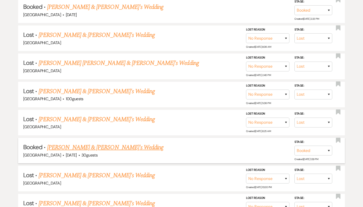
click at [91, 143] on link "[PERSON_NAME] & [PERSON_NAME]'s Wedding" at bounding box center [105, 147] width 116 height 9
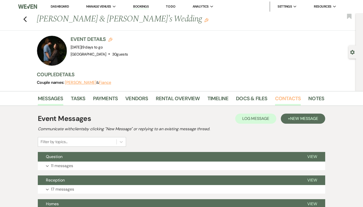
click at [291, 98] on link "Contacts" at bounding box center [288, 99] width 26 height 11
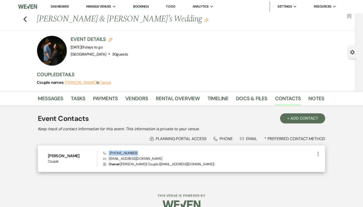
drag, startPoint x: 136, startPoint y: 149, endPoint x: 144, endPoint y: 152, distance: 7.8
click at [144, 152] on div "Jordan Greene Couple Phone (919) 720-6553 Envelope garrettfamily2025@gmail.com …" at bounding box center [181, 158] width 287 height 27
copy span "(919) 720-6553"
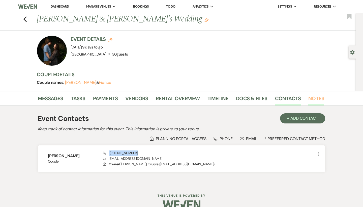
click at [311, 102] on link "Notes" at bounding box center [316, 99] width 16 height 11
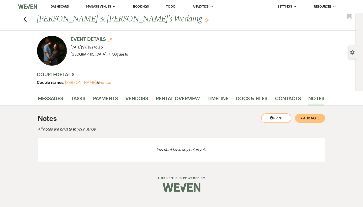
click at [312, 117] on button "+ Add Note" at bounding box center [310, 117] width 30 height 9
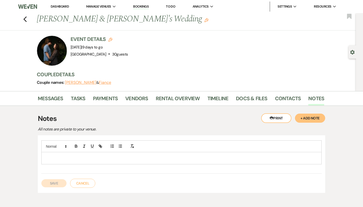
click at [236, 155] on p at bounding box center [181, 158] width 272 height 6
click at [93, 158] on p at bounding box center [181, 158] width 272 height 6
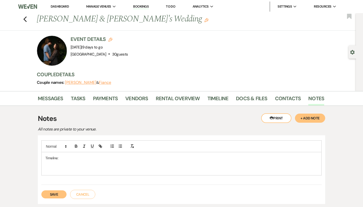
click at [52, 166] on p at bounding box center [181, 169] width 272 height 6
click at [52, 167] on p at bounding box center [181, 169] width 272 height 6
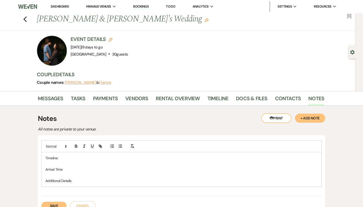
click at [66, 161] on p at bounding box center [181, 164] width 272 height 6
click at [72, 173] on p at bounding box center [181, 175] width 272 height 6
click at [80, 181] on p "Additional Details:" at bounding box center [181, 181] width 272 height 6
click at [70, 160] on div "Timeline: Arrival Time Additional Details:" at bounding box center [182, 172] width 280 height 40
click at [68, 163] on p at bounding box center [181, 164] width 272 height 6
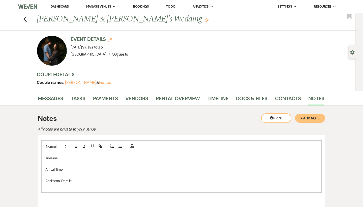
click at [58, 161] on p at bounding box center [181, 164] width 272 height 6
click at [76, 172] on p at bounding box center [181, 175] width 272 height 6
click at [75, 168] on p "Arrival Time" at bounding box center [181, 169] width 272 height 6
click at [64, 162] on p at bounding box center [181, 164] width 272 height 6
click at [63, 159] on p "Timeline:" at bounding box center [181, 158] width 272 height 6
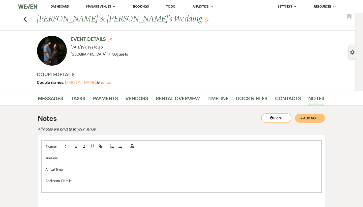
click at [63, 163] on p at bounding box center [181, 164] width 272 height 6
click at [57, 161] on p at bounding box center [181, 164] width 272 height 6
click at [70, 156] on p "Timeline:" at bounding box center [181, 158] width 272 height 6
click at [72, 160] on p "Timeline:" at bounding box center [181, 158] width 272 height 6
click at [54, 98] on link "Messages" at bounding box center [50, 99] width 25 height 11
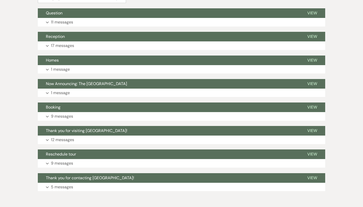
scroll to position [152, 0]
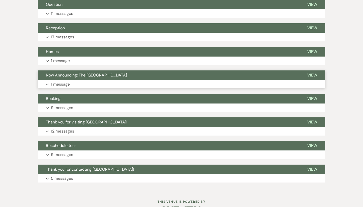
click at [77, 84] on button "Expand 1 message" at bounding box center [181, 84] width 287 height 9
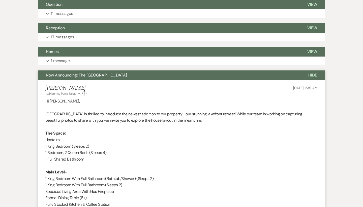
click at [79, 75] on span "Now Announcing: The [GEOGRAPHIC_DATA]" at bounding box center [86, 74] width 81 height 5
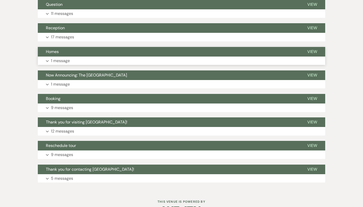
click at [80, 62] on button "Expand 1 message" at bounding box center [181, 60] width 287 height 9
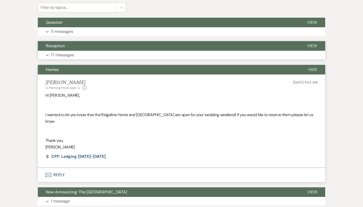
click at [82, 52] on button "Expand 17 messages" at bounding box center [181, 55] width 287 height 9
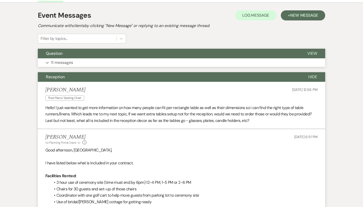
click at [82, 61] on button "Expand 11 messages" at bounding box center [181, 62] width 287 height 9
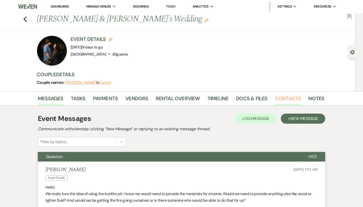
scroll to position [0, 0]
click at [292, 97] on link "Contacts" at bounding box center [288, 99] width 26 height 11
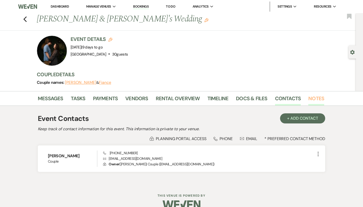
click at [313, 98] on link "Notes" at bounding box center [316, 99] width 16 height 11
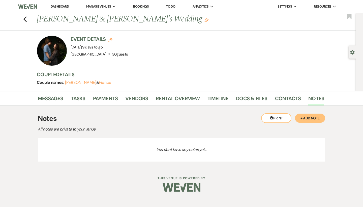
click at [304, 116] on button "+ Add Note" at bounding box center [310, 117] width 30 height 9
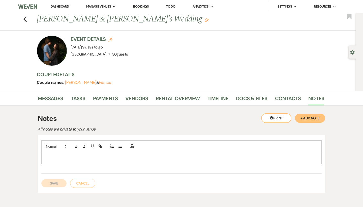
click at [78, 158] on p at bounding box center [181, 158] width 272 height 6
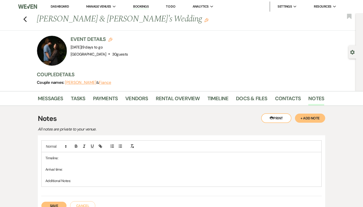
click at [77, 160] on p "Timeline:" at bounding box center [181, 158] width 272 height 6
click at [74, 162] on p at bounding box center [181, 164] width 272 height 6
click at [64, 161] on p at bounding box center [181, 164] width 272 height 6
click at [50, 164] on p at bounding box center [181, 164] width 272 height 6
click at [78, 170] on p "Ceremony- 1:00pm" at bounding box center [181, 169] width 272 height 6
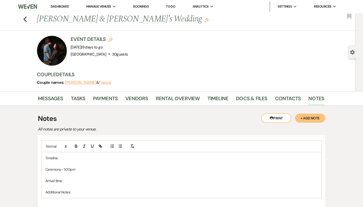
click at [88, 162] on p at bounding box center [181, 164] width 272 height 6
click at [116, 192] on p "Additional Notes:" at bounding box center [181, 192] width 272 height 6
click at [81, 163] on p at bounding box center [181, 164] width 272 height 6
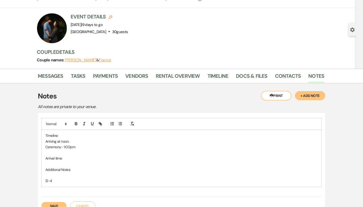
scroll to position [22, 0]
click at [70, 150] on p at bounding box center [181, 153] width 272 height 6
click at [80, 146] on p "Ceremony- 1:00pm" at bounding box center [181, 147] width 272 height 6
drag, startPoint x: 80, startPoint y: 146, endPoint x: 50, endPoint y: 146, distance: 29.7
click at [50, 146] on p "Ceremony- 1:00pm" at bounding box center [181, 147] width 272 height 6
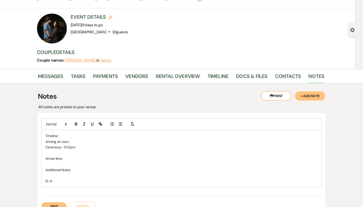
click at [74, 136] on p "Timeline:" at bounding box center [181, 136] width 272 height 6
click at [74, 139] on p "Arriving at noon." at bounding box center [181, 142] width 272 height 6
click at [84, 142] on p "Arriving at noon." at bounding box center [181, 142] width 272 height 6
click at [81, 159] on p "Ceremony- 1:00pm" at bounding box center [181, 158] width 272 height 6
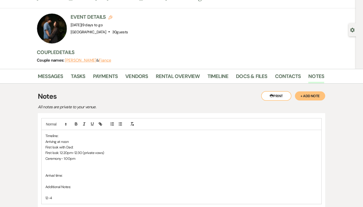
click at [66, 176] on p "Arrival time:" at bounding box center [181, 175] width 272 height 6
click at [77, 145] on p "First look with Dad:" at bounding box center [181, 147] width 272 height 6
click at [75, 139] on p "Arriving at noon" at bounding box center [181, 142] width 272 height 6
drag, startPoint x: 75, startPoint y: 139, endPoint x: 42, endPoint y: 139, distance: 32.8
click at [42, 139] on div "Timeline: Arriving at noon First look with Dad: First look: 12:20pm-12:30 (priv…" at bounding box center [182, 167] width 280 height 74
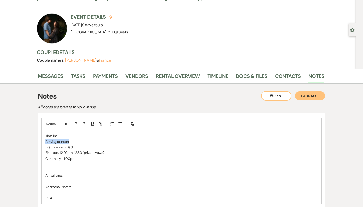
click at [42, 139] on div "Timeline: Arriving at noon First look with Dad: First look: 12:20pm-12:30 (priv…" at bounding box center [182, 167] width 280 height 74
click at [97, 145] on p "First look with Dad:" at bounding box center [181, 147] width 272 height 6
drag, startPoint x: 60, startPoint y: 151, endPoint x: 73, endPoint y: 151, distance: 12.9
click at [73, 152] on p "First look: 12:20pm-12:30 (private vows)" at bounding box center [181, 153] width 272 height 6
click at [73, 151] on p "First look: 12:20pm-12:30 (private vows)" at bounding box center [181, 153] width 272 height 6
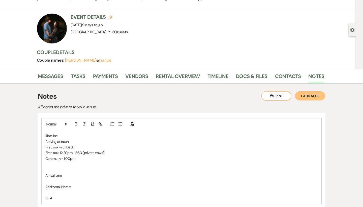
click at [67, 152] on p "First look: 12:20pm-12:30 (private vows)" at bounding box center [181, 153] width 272 height 6
click at [73, 148] on p "First look with Dad:" at bounding box center [181, 147] width 272 height 6
drag, startPoint x: 74, startPoint y: 152, endPoint x: 65, endPoint y: 152, distance: 9.1
click at [65, 152] on p "First look: 12:20pm-12:30 (private vows)" at bounding box center [181, 153] width 272 height 6
click at [68, 152] on p "First look: 12:30 (private vows)" at bounding box center [181, 153] width 272 height 6
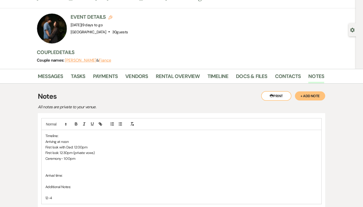
click at [85, 157] on p "Ceremony- 1:00pm" at bounding box center [181, 158] width 272 height 6
click at [80, 164] on p at bounding box center [181, 164] width 272 height 6
drag, startPoint x: 71, startPoint y: 178, endPoint x: 30, endPoint y: 178, distance: 41.1
click at [30, 178] on div "Messages Tasks Payments Vendors Rental Overview Timeline Docs & Files Contacts …" at bounding box center [181, 157] width 363 height 177
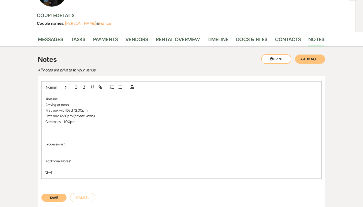
scroll to position [64, 0]
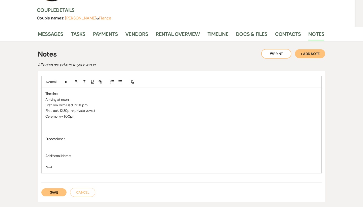
click at [61, 165] on p "12-4" at bounding box center [181, 167] width 272 height 6
click at [47, 166] on p "12-4pm" at bounding box center [181, 167] width 272 height 6
click at [61, 142] on p at bounding box center [181, 145] width 272 height 6
drag, startPoint x: 80, startPoint y: 138, endPoint x: 37, endPoint y: 138, distance: 42.6
click at [37, 138] on div "Messages Tasks Payments Vendors Rental Overview Timeline Docs & Files Contacts …" at bounding box center [181, 118] width 363 height 182
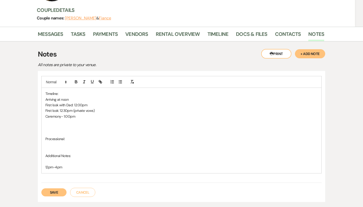
click at [71, 149] on p at bounding box center [181, 150] width 272 height 6
click at [71, 142] on p at bounding box center [181, 145] width 272 height 6
drag, startPoint x: 85, startPoint y: 116, endPoint x: 41, endPoint y: 116, distance: 44.1
click at [41, 116] on div "Timeline: Arriving at noon First look with Dad: 12:00pm First look: 12:30pm (pr…" at bounding box center [181, 136] width 287 height 131
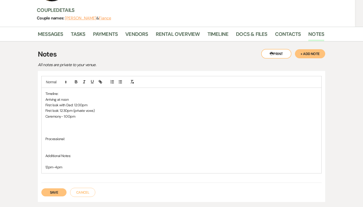
click at [80, 117] on p "Ceremony- 1:00pm" at bounding box center [181, 116] width 272 height 6
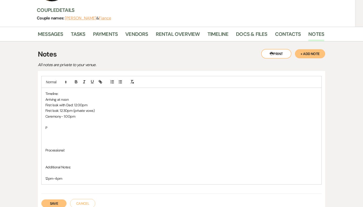
click at [86, 150] on p "Processional:" at bounding box center [181, 150] width 272 height 6
click at [79, 153] on p "FOG+Groom+MOG" at bounding box center [181, 156] width 272 height 6
click at [65, 175] on p at bounding box center [181, 178] width 272 height 6
click at [57, 159] on p at bounding box center [181, 162] width 272 height 6
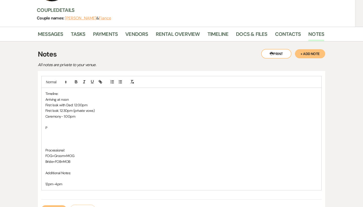
click at [68, 159] on p "Bride+FOB+MOB" at bounding box center [181, 162] width 272 height 6
click at [76, 160] on p "Bride+FOB+MOB" at bounding box center [181, 162] width 272 height 6
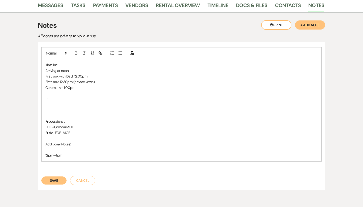
scroll to position [93, 0]
click at [76, 141] on p "Additional Notes:" at bounding box center [181, 144] width 272 height 6
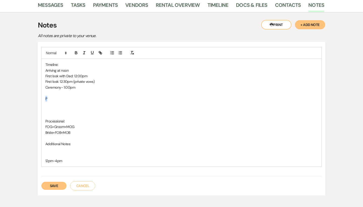
drag, startPoint x: 70, startPoint y: 95, endPoint x: 31, endPoint y: 95, distance: 38.3
click at [31, 95] on div "Messages Tasks Payments Vendors Rental Overview Timeline Docs & Files Contacts …" at bounding box center [181, 100] width 363 height 205
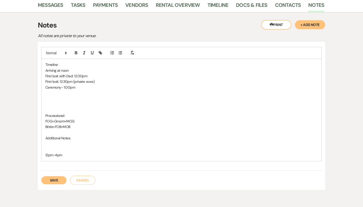
click at [48, 92] on p at bounding box center [181, 93] width 272 height 6
click at [90, 85] on p "Ceremony- 1:00pm" at bounding box center [181, 87] width 272 height 6
click at [85, 93] on p at bounding box center [181, 93] width 272 height 6
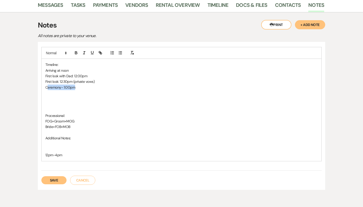
drag, startPoint x: 82, startPoint y: 86, endPoint x: 48, endPoint y: 85, distance: 34.8
click at [48, 85] on p "Ceremony- 1:00pm" at bounding box center [181, 87] width 272 height 6
click at [77, 91] on p at bounding box center [181, 93] width 272 height 6
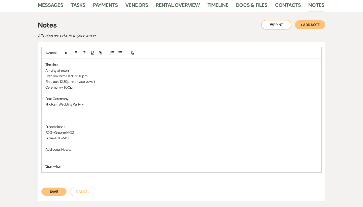
click at [44, 103] on div "Timeline: Arriving at noon First look with Dad: 12:00pm First look: 12:30pm (pr…" at bounding box center [182, 115] width 280 height 113
click at [85, 109] on p at bounding box center [181, 110] width 272 height 6
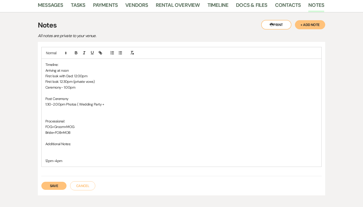
click at [66, 108] on p at bounding box center [181, 110] width 272 height 6
click at [66, 113] on p at bounding box center [181, 116] width 272 height 6
click at [65, 108] on p at bounding box center [181, 110] width 272 height 6
click at [65, 113] on p at bounding box center [181, 116] width 272 height 6
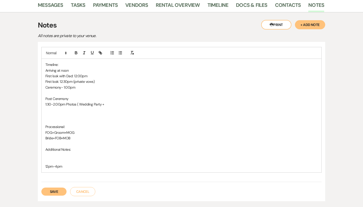
click at [59, 113] on p at bounding box center [181, 116] width 272 height 6
click at [125, 103] on p "1:30-2:00pm Photos ( Wedding Party +" at bounding box center [181, 104] width 272 height 6
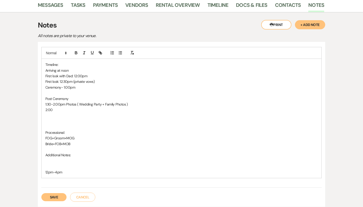
click at [61, 118] on p at bounding box center [181, 121] width 272 height 6
click at [66, 161] on p at bounding box center [181, 161] width 272 height 6
click at [71, 163] on p "Happs Cocktail hour" at bounding box center [181, 166] width 272 height 6
click at [50, 163] on p "Happs Cocktail Hour" at bounding box center [181, 166] width 272 height 6
click at [81, 159] on p at bounding box center [181, 161] width 272 height 6
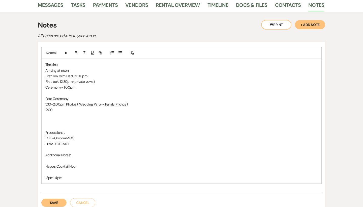
click at [80, 163] on p "Happs Cocktail Hour" at bounding box center [181, 166] width 272 height 6
click at [76, 166] on p "Happs Cocktail Hour" at bounding box center [181, 166] width 272 height 6
click at [95, 163] on p "Happs Cocktail Hour" at bounding box center [181, 166] width 272 height 6
click at [76, 165] on p "Happs Cocktail Hour" at bounding box center [181, 166] width 272 height 6
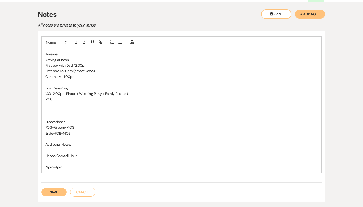
scroll to position [105, 0]
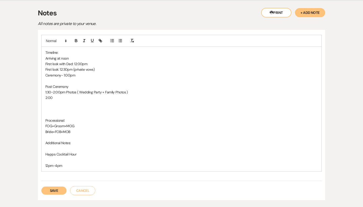
click at [75, 164] on p "12pm-4pm" at bounding box center [181, 166] width 272 height 6
drag, startPoint x: 75, startPoint y: 164, endPoint x: 44, endPoint y: 163, distance: 31.0
click at [44, 163] on div "Timeline: Arriving at noon First look with Dad: 12:00pm First look: 12:30pm (pr…" at bounding box center [182, 109] width 280 height 124
drag, startPoint x: 74, startPoint y: 163, endPoint x: 42, endPoint y: 163, distance: 32.5
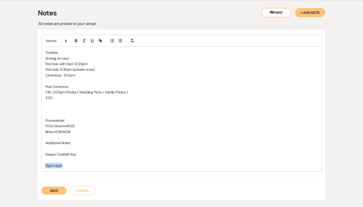
click at [42, 163] on div "Timeline: Arriving at noon First look with Dad: 12:00pm First look: 12:30pm (pr…" at bounding box center [182, 109] width 280 height 124
drag, startPoint x: 67, startPoint y: 164, endPoint x: 48, endPoint y: 164, distance: 18.9
click at [48, 164] on p "12pm-4pm" at bounding box center [181, 166] width 272 height 6
click at [52, 151] on p "Happs Cocktail Hour" at bounding box center [181, 154] width 272 height 6
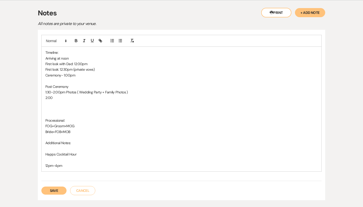
click at [95, 157] on p at bounding box center [181, 160] width 272 height 6
click at [90, 152] on p "Happs Cocktail Hour" at bounding box center [181, 154] width 272 height 6
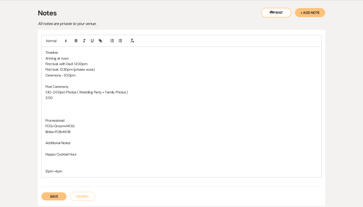
click at [54, 158] on p at bounding box center [181, 160] width 272 height 6
click at [47, 153] on p "Happs Cocktail Hour" at bounding box center [181, 154] width 272 height 6
click at [56, 154] on p "Happs Cocktail Hour" at bounding box center [181, 154] width 272 height 6
click at [48, 163] on p at bounding box center [181, 166] width 272 height 6
click at [57, 174] on p "12pm-4pm" at bounding box center [181, 177] width 272 height 6
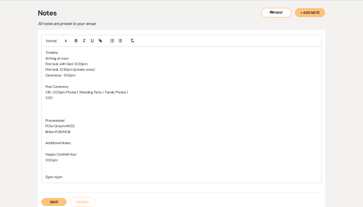
click at [81, 169] on p at bounding box center [181, 171] width 272 height 6
click at [73, 157] on p "3:00pm" at bounding box center [181, 160] width 272 height 6
drag, startPoint x: 87, startPoint y: 145, endPoint x: 55, endPoint y: 143, distance: 31.5
click at [55, 146] on p at bounding box center [181, 149] width 272 height 6
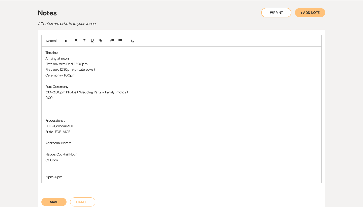
click at [52, 158] on p "3:00pm" at bounding box center [181, 160] width 272 height 6
click at [68, 158] on p "3:00pm" at bounding box center [181, 160] width 272 height 6
click at [54, 101] on p at bounding box center [181, 104] width 272 height 6
click at [57, 97] on p "2:00" at bounding box center [181, 98] width 272 height 6
click at [65, 106] on p at bounding box center [181, 109] width 272 height 6
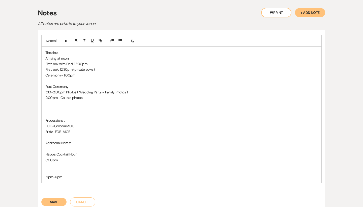
click at [60, 101] on p at bounding box center [181, 104] width 272 height 6
click at [64, 104] on p at bounding box center [181, 104] width 272 height 6
click at [64, 109] on p at bounding box center [181, 109] width 272 height 6
click at [65, 103] on p at bounding box center [181, 104] width 272 height 6
click at [93, 97] on p "2:00pm- Couple photos" at bounding box center [181, 98] width 272 height 6
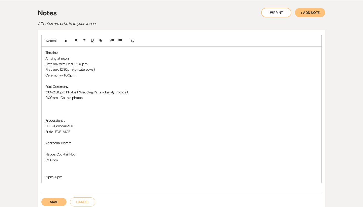
drag, startPoint x: 92, startPoint y: 96, endPoint x: 45, endPoint y: 96, distance: 47.6
click at [45, 96] on div "Timeline: Arriving at noon First look with Dad: 12:00pm First look: 12:30pm (pr…" at bounding box center [182, 115] width 280 height 136
click at [110, 96] on p "2:00pm- Couple photos" at bounding box center [181, 98] width 272 height 6
click at [112, 101] on p at bounding box center [181, 104] width 272 height 6
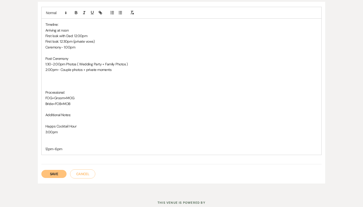
scroll to position [134, 0]
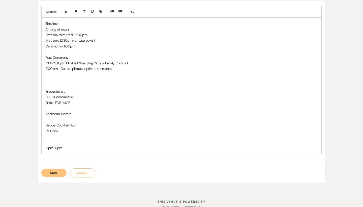
click at [87, 112] on p "Additional Notes:" at bounding box center [181, 114] width 272 height 6
click at [85, 117] on p at bounding box center [181, 120] width 272 height 6
click at [83, 122] on p "Happs Cocktail Hour" at bounding box center [181, 125] width 272 height 6
click at [82, 128] on p "3:00pm" at bounding box center [181, 131] width 272 height 6
click at [80, 112] on p "Additional Notes:" at bounding box center [181, 114] width 272 height 6
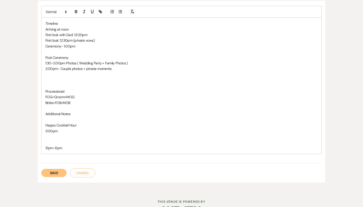
click at [80, 112] on p "Additional Notes:" at bounding box center [181, 114] width 272 height 6
click at [78, 118] on p at bounding box center [181, 120] width 272 height 6
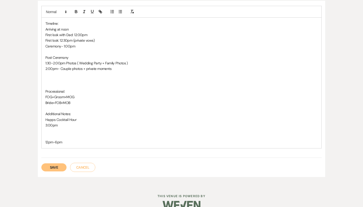
click at [85, 117] on p "Happs Cocktail Hour" at bounding box center [181, 120] width 272 height 6
click at [59, 129] on p at bounding box center [181, 131] width 272 height 6
click at [98, 134] on p at bounding box center [181, 137] width 272 height 6
click at [51, 164] on button "Save" at bounding box center [53, 167] width 25 height 8
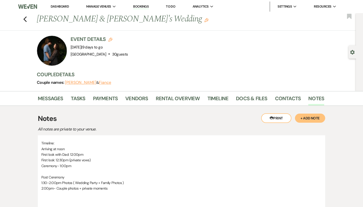
scroll to position [0, 0]
click at [49, 95] on link "Messages" at bounding box center [50, 99] width 25 height 11
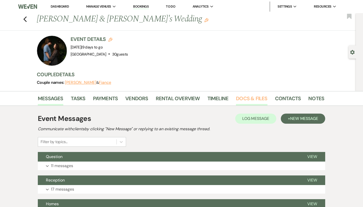
click at [243, 98] on link "Docs & Files" at bounding box center [251, 99] width 31 height 11
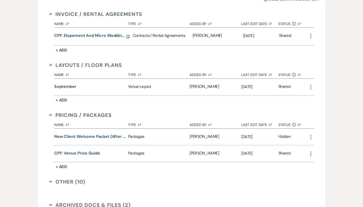
scroll to position [148, 0]
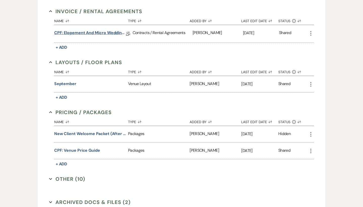
click at [118, 36] on link "CPF: Elopement and Micro Wedding 2025" at bounding box center [90, 34] width 72 height 8
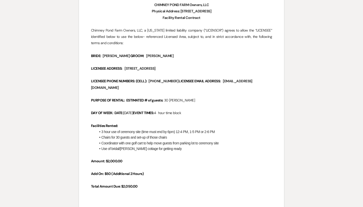
scroll to position [86, 0]
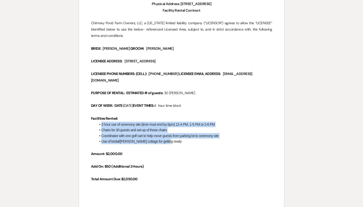
drag, startPoint x: 175, startPoint y: 134, endPoint x: 96, endPoint y: 118, distance: 80.5
click at [96, 121] on ul "3 hour use of ceremony site (time must end by 6pm) 12-4 PM, 1-5 PM or 2-6 PM Ch…" at bounding box center [184, 132] width 176 height 23
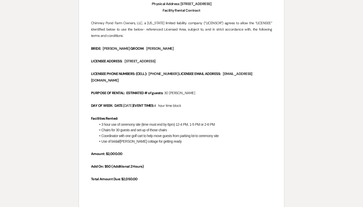
click at [101, 121] on span at bounding box center [101, 124] width 0 height 6
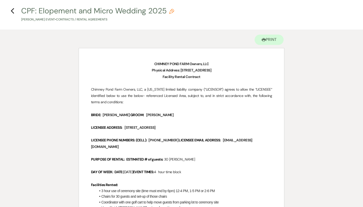
scroll to position [3, 0]
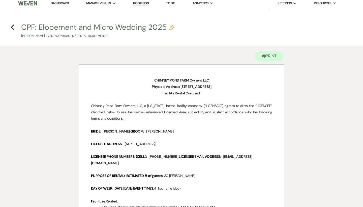
click at [10, 26] on h4 "Previous CPF: Elopement and Micro Wedding 2025 Pencil Jordan Greene's Event • C…" at bounding box center [181, 30] width 363 height 16
click at [13, 28] on icon "Previous" at bounding box center [13, 27] width 4 height 6
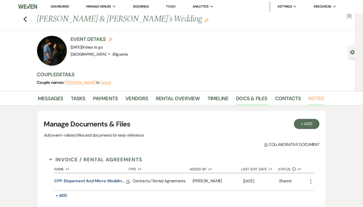
click at [312, 100] on link "Notes" at bounding box center [316, 99] width 16 height 11
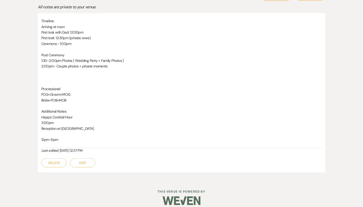
scroll to position [123, 0]
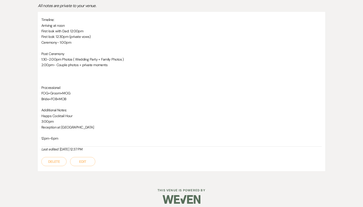
click at [88, 157] on button "Edit" at bounding box center [82, 161] width 25 height 9
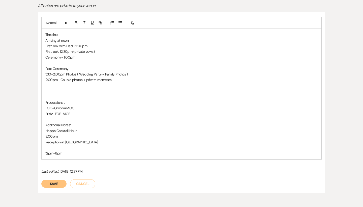
click at [82, 92] on p at bounding box center [181, 91] width 272 height 6
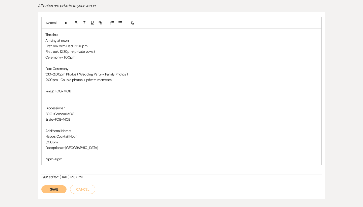
click at [61, 89] on p "Rings: FOG+MOB" at bounding box center [181, 91] width 272 height 6
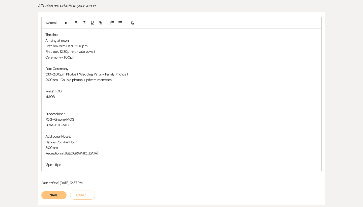
click at [73, 90] on p "Rings: FOG" at bounding box center [181, 91] width 272 height 6
click at [58, 95] on p "+MOB" at bounding box center [181, 97] width 272 height 6
click at [47, 95] on p "+MOB (Brides Ring" at bounding box center [181, 97] width 272 height 6
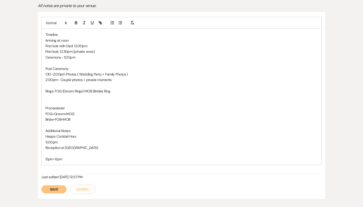
click at [119, 88] on p "Rings: FOG (Groom Rings) MOB (Brides Ring" at bounding box center [181, 91] width 272 height 6
click at [56, 185] on button "Save" at bounding box center [53, 189] width 25 height 8
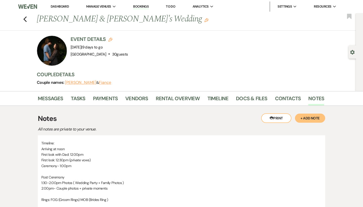
scroll to position [0, 0]
click at [55, 98] on link "Messages" at bounding box center [50, 99] width 25 height 11
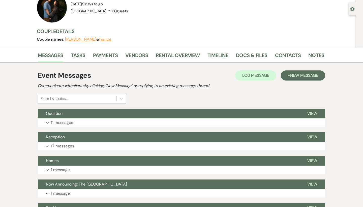
scroll to position [47, 0]
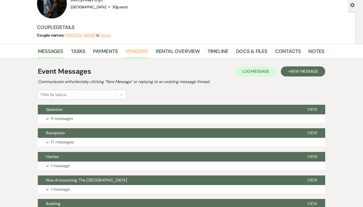
click at [142, 49] on link "Vendors" at bounding box center [136, 52] width 23 height 11
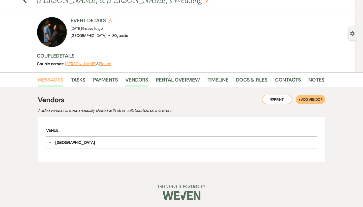
click at [54, 76] on link "Messages" at bounding box center [50, 81] width 25 height 11
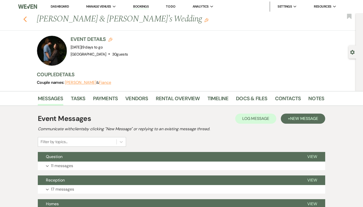
click at [26, 19] on icon "Previous" at bounding box center [25, 19] width 4 height 6
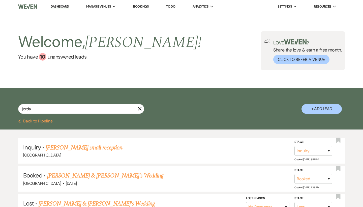
click at [139, 107] on icon "X" at bounding box center [140, 109] width 4 height 4
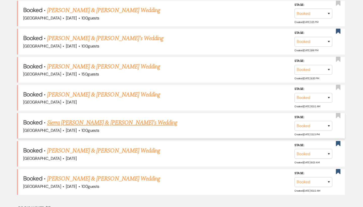
scroll to position [264, 0]
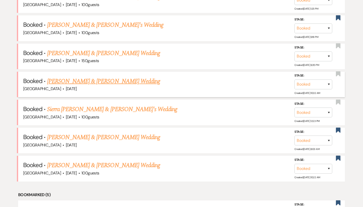
click at [91, 81] on link "[PERSON_NAME] & [PERSON_NAME] Wedding" at bounding box center [103, 81] width 113 height 9
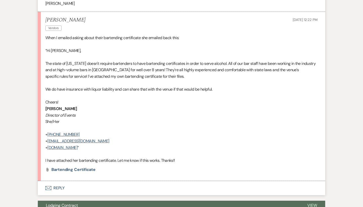
scroll to position [930, 0]
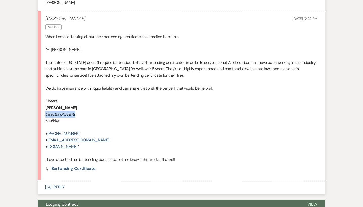
drag, startPoint x: 86, startPoint y: 92, endPoint x: 39, endPoint y: 91, distance: 47.6
click at [39, 91] on li "Melissa Long Vendors Sep 16, 2025, 12:22 PM When I emailed asking about their b…" at bounding box center [181, 95] width 287 height 169
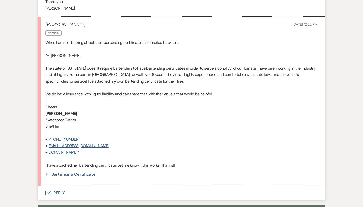
scroll to position [924, 0]
click at [72, 172] on span "Bartending Certificate" at bounding box center [73, 174] width 44 height 5
drag, startPoint x: 75, startPoint y: 142, endPoint x: 109, endPoint y: 147, distance: 33.8
click at [109, 147] on li "Melissa Long Vendors Sep 16, 2025, 12:22 PM When I emailed asking about their b…" at bounding box center [181, 101] width 287 height 169
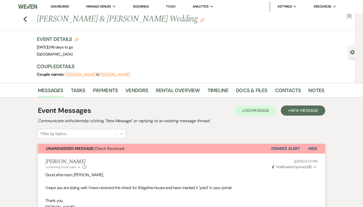
scroll to position [0, 0]
click at [25, 18] on use "button" at bounding box center [24, 19] width 3 height 6
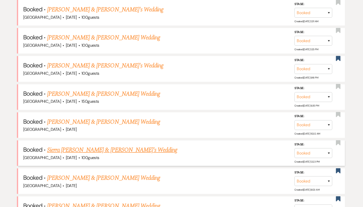
scroll to position [223, 0]
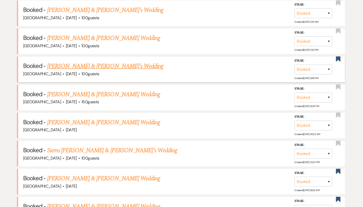
click at [83, 65] on link "[PERSON_NAME] & [PERSON_NAME]'s Wedding" at bounding box center [105, 65] width 116 height 9
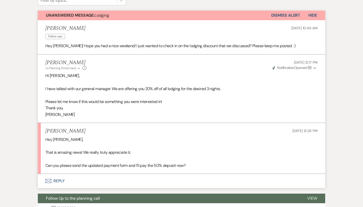
scroll to position [144, 0]
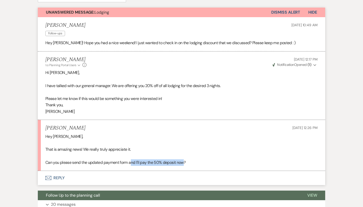
drag, startPoint x: 132, startPoint y: 158, endPoint x: 184, endPoint y: 158, distance: 52.2
click at [184, 159] on p "Can you please send the updated payment form and I'll pay the 50% deposit now?" at bounding box center [181, 162] width 272 height 7
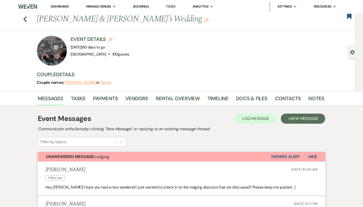
scroll to position [0, 0]
click at [26, 21] on use "button" at bounding box center [24, 19] width 3 height 6
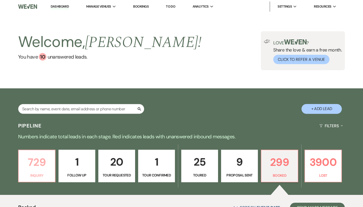
click at [42, 171] on link "729 Inquiry" at bounding box center [36, 165] width 37 height 33
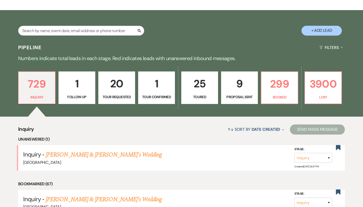
scroll to position [85, 0]
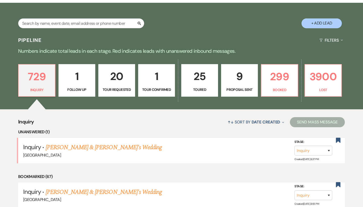
click at [320, 26] on button "+ Add Lead" at bounding box center [321, 23] width 40 height 10
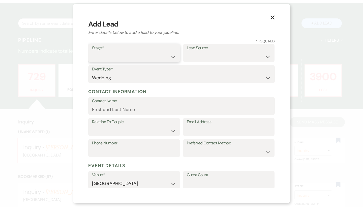
click at [137, 60] on select "Inquiry Follow Up Tour Requested Tour Confirmed Toured Proposal Sent Booked Lost" at bounding box center [134, 57] width 84 height 10
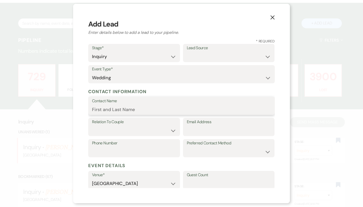
click at [132, 107] on input "Contact Name" at bounding box center [181, 109] width 179 height 10
click at [128, 130] on select "Couple Planner Parent of Couple Family Member Friend Other" at bounding box center [134, 130] width 84 height 10
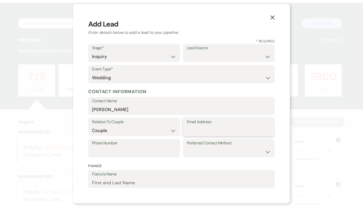
paste input "brown.faith24@icloud.com"
click at [160, 152] on input "Phone Number" at bounding box center [134, 152] width 84 height 10
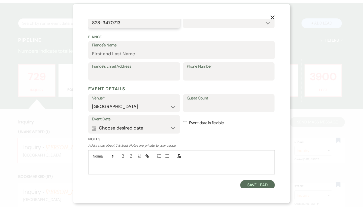
scroll to position [129, 0]
click at [247, 180] on button "Save Lead" at bounding box center [257, 185] width 35 height 10
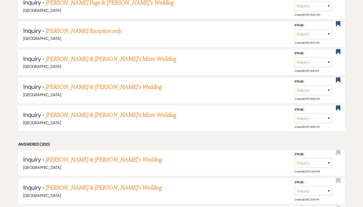
scroll to position [2010, 0]
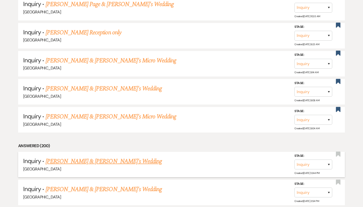
click at [112, 156] on link "Faith Brown & Fiance's Wedding" at bounding box center [104, 160] width 116 height 9
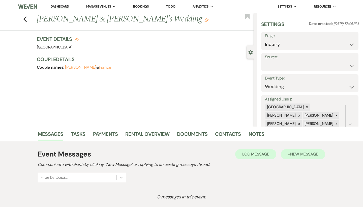
click at [315, 155] on span "New Message" at bounding box center [304, 153] width 28 height 5
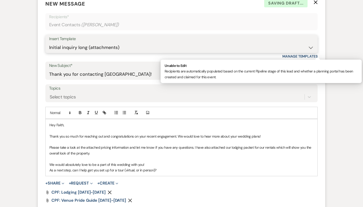
scroll to position [204, 0]
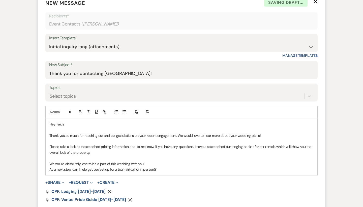
click at [128, 197] on icon "Remove" at bounding box center [130, 199] width 4 height 4
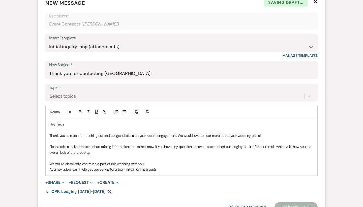
click at [272, 136] on p "Thank you so much for reaching out and congratulations on your recent engagemen…" at bounding box center [181, 136] width 264 height 6
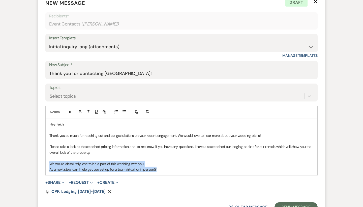
drag, startPoint x: 184, startPoint y: 167, endPoint x: 45, endPoint y: 163, distance: 139.7
click at [45, 163] on form "New Message X Draft Recipients* Event Contacts ( Faith Brown ) Insert Template …" at bounding box center [181, 105] width 287 height 225
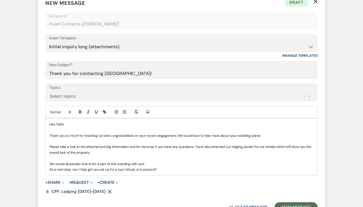
click at [170, 150] on p "Please take a look at the attached pricing information and let me know if you h…" at bounding box center [181, 149] width 264 height 11
click at [118, 152] on p "Please take a look at the attached pricing information and let me know if you h…" at bounding box center [181, 149] width 264 height 11
click at [117, 146] on p "Please take a look at the attached pricing information and let me know if you h…" at bounding box center [181, 149] width 264 height 11
click at [103, 155] on p at bounding box center [181, 158] width 264 height 6
drag, startPoint x: 164, startPoint y: 170, endPoint x: 40, endPoint y: 169, distance: 124.2
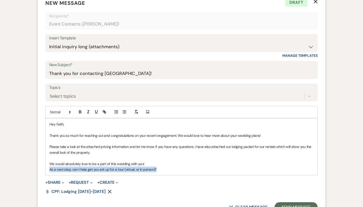
click at [40, 169] on form "New Message X Draft Recipients* Event Contacts ( Faith Brown ) Insert Template …" at bounding box center [181, 105] width 287 height 225
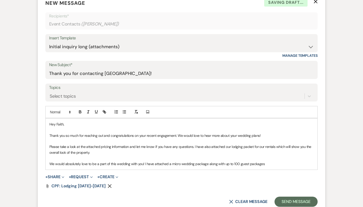
click at [238, 161] on p "We would absolutely love to be a part of this wedding with you! I have attached…" at bounding box center [181, 164] width 264 height 6
click at [238, 162] on p "We would absolutely love to be a part of this wedding with you! I have attached…" at bounding box center [181, 164] width 264 height 6
click at [238, 163] on p "We would absolutely love to be a part of this wedding with you! I have attached…" at bounding box center [181, 164] width 264 height 6
click at [279, 162] on p "We would absolutely love to be a part of this wedding with you! I have attached…" at bounding box center [181, 164] width 264 height 6
click at [52, 176] on button "+ Share Expand" at bounding box center [54, 177] width 19 height 4
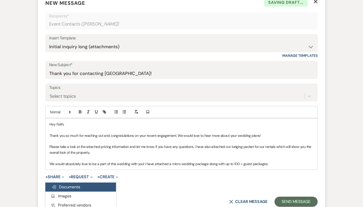
click at [60, 184] on span "Doc Upload Documents" at bounding box center [65, 186] width 29 height 5
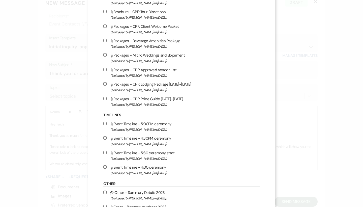
scroll to position [531, 0]
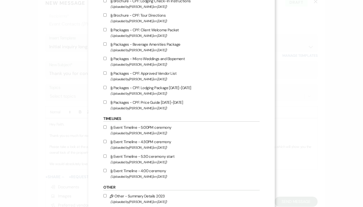
click at [143, 111] on span "(Uploaded by Brooke Robinson on Sep 4th, 2025 )" at bounding box center [184, 108] width 149 height 6
click at [107, 104] on input "Attach File Packages - CPF: Price Guide 2025-2026 (Uploaded by Brooke Robinson …" at bounding box center [104, 101] width 3 height 3
click at [161, 67] on label "Attach File Packages - Micro Weddings and Elopement (Uploaded by Lauren Segedin…" at bounding box center [181, 61] width 156 height 12
click at [107, 60] on input "Attach File Packages - Micro Weddings and Elopement (Uploaded by Lauren Segedin…" at bounding box center [104, 58] width 3 height 3
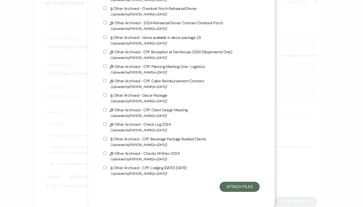
scroll to position [1375, 0]
click at [232, 186] on button "Attach Files" at bounding box center [239, 186] width 40 height 10
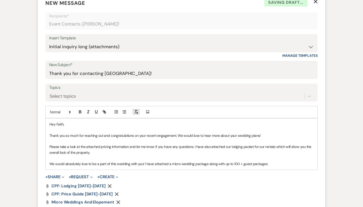
scroll to position [236, 0]
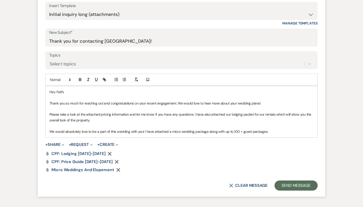
click at [272, 130] on p "We would absolutely love to be a part of this wedding with you! I have attached…" at bounding box center [181, 132] width 264 height 6
drag, startPoint x: 272, startPoint y: 132, endPoint x: 144, endPoint y: 131, distance: 127.3
click at [144, 131] on p "We would absolutely love to be a part of this wedding with you! I have attached…" at bounding box center [181, 132] width 264 height 6
click at [172, 130] on p "We would absolutely love to be a part of this wedding with you! We do have avil…" at bounding box center [181, 132] width 264 height 6
click at [190, 129] on p "We would absolutely love to be a part of this wedding with you! We do have avai…" at bounding box center [181, 132] width 264 height 6
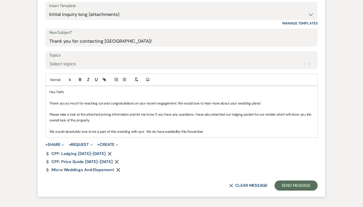
click at [207, 131] on p "We would absolutely love to be a part of this wedding with you! We do have avai…" at bounding box center [181, 132] width 264 height 6
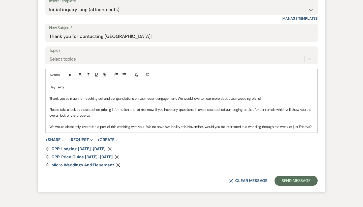
drag, startPoint x: 311, startPoint y: 125, endPoint x: 260, endPoint y: 126, distance: 50.9
click at [260, 126] on p "We would absolutely love to be a part of this wedding with you! We do have avai…" at bounding box center [181, 127] width 264 height 6
click at [295, 182] on button "Send Message" at bounding box center [295, 180] width 43 height 10
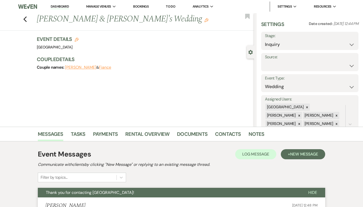
scroll to position [0, 0]
click at [25, 18] on use "button" at bounding box center [24, 19] width 3 height 6
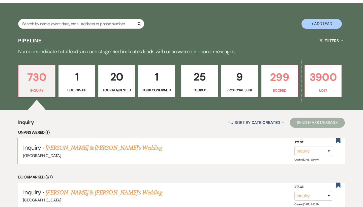
scroll to position [107, 0]
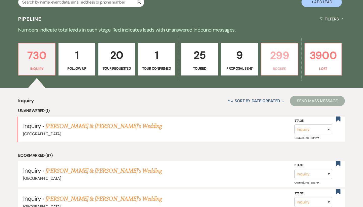
click at [280, 58] on p "299" at bounding box center [279, 55] width 30 height 17
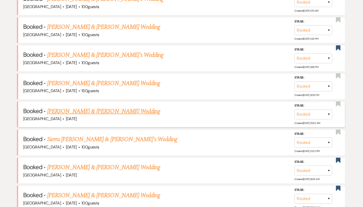
scroll to position [260, 0]
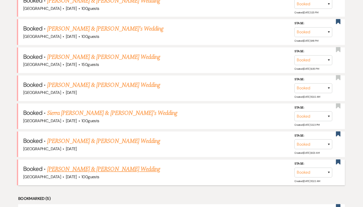
click at [101, 165] on link "[PERSON_NAME] & [PERSON_NAME] Wedding" at bounding box center [103, 168] width 113 height 9
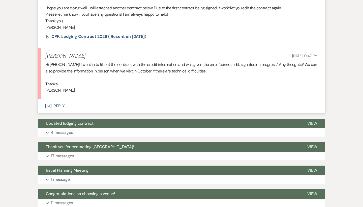
scroll to position [465, 0]
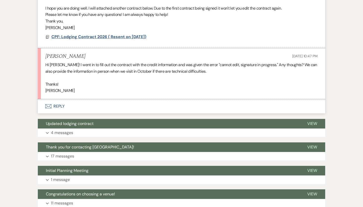
click at [124, 34] on span "CPF: Lodging Contract 2026 ( Resent on [DATE])" at bounding box center [98, 36] width 95 height 5
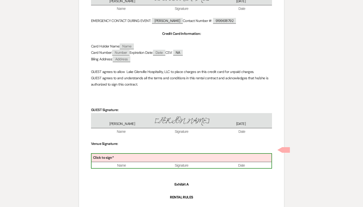
scroll to position [570, 0]
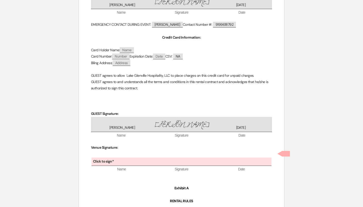
click at [129, 47] on span "Name" at bounding box center [127, 50] width 14 height 6
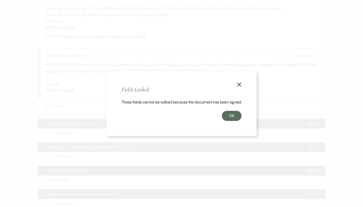
click at [238, 82] on icon "X" at bounding box center [239, 84] width 5 height 5
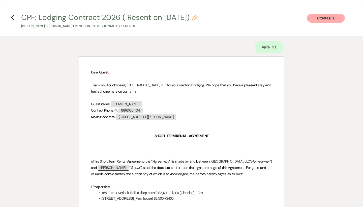
scroll to position [0, 0]
click at [12, 16] on icon "Previous" at bounding box center [13, 17] width 4 height 6
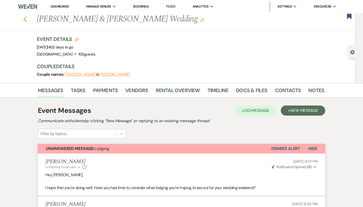
click at [26, 21] on use "button" at bounding box center [24, 19] width 3 height 6
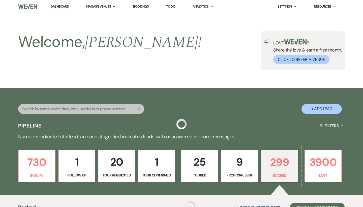
scroll to position [260, 0]
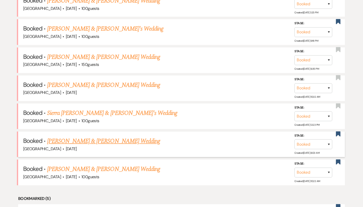
click at [95, 138] on link "[PERSON_NAME] & [PERSON_NAME] Wedding" at bounding box center [103, 140] width 113 height 9
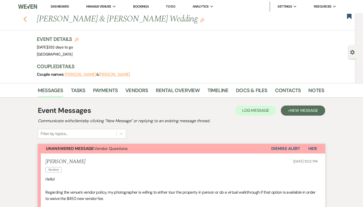
click at [25, 19] on icon "Previous" at bounding box center [25, 19] width 4 height 6
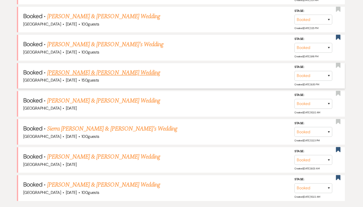
scroll to position [244, 0]
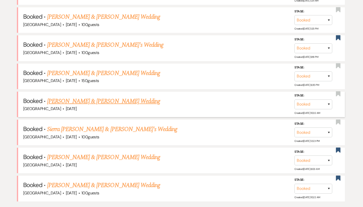
click at [80, 98] on link "[PERSON_NAME] & [PERSON_NAME] Wedding" at bounding box center [103, 101] width 113 height 9
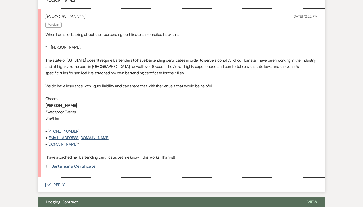
scroll to position [932, 0]
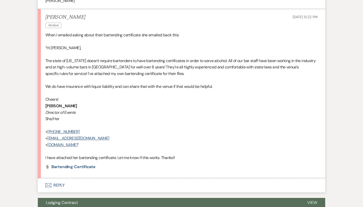
click at [51, 178] on button "Envelope Reply" at bounding box center [181, 185] width 287 height 14
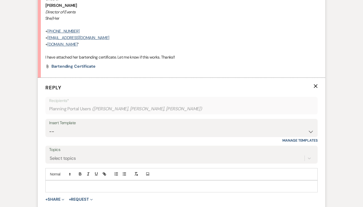
scroll to position [1058, 0]
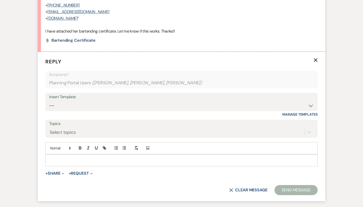
click at [83, 144] on form "Reply X Recipients* Planning Portal Users ( Melissa Long, Andy Hilst, Ray Dunla…" at bounding box center [181, 126] width 287 height 149
click at [82, 154] on div at bounding box center [182, 160] width 272 height 12
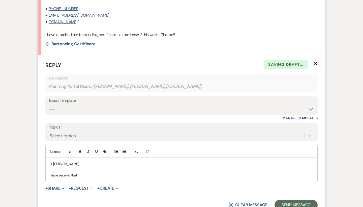
scroll to position [1063, 0]
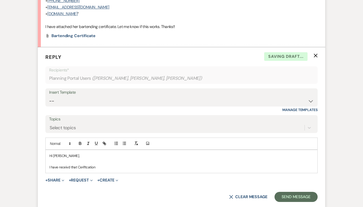
click at [65, 164] on p "I have receivd that Ceriftcation" at bounding box center [181, 167] width 264 height 6
click at [91, 164] on p "I have received that Ceriftcation" at bounding box center [181, 167] width 264 height 6
click at [106, 164] on p "I have received that Ceriftcation" at bounding box center [181, 167] width 264 height 6
click at [90, 164] on p "I have received that ceritfications" at bounding box center [181, 167] width 264 height 6
click at [134, 150] on div "Hi Melissa, I have received that certifications" at bounding box center [182, 161] width 272 height 23
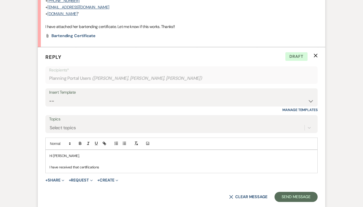
click at [104, 164] on p "I have received that certifications" at bounding box center [181, 167] width 264 height 6
